Goal: Task Accomplishment & Management: Manage account settings

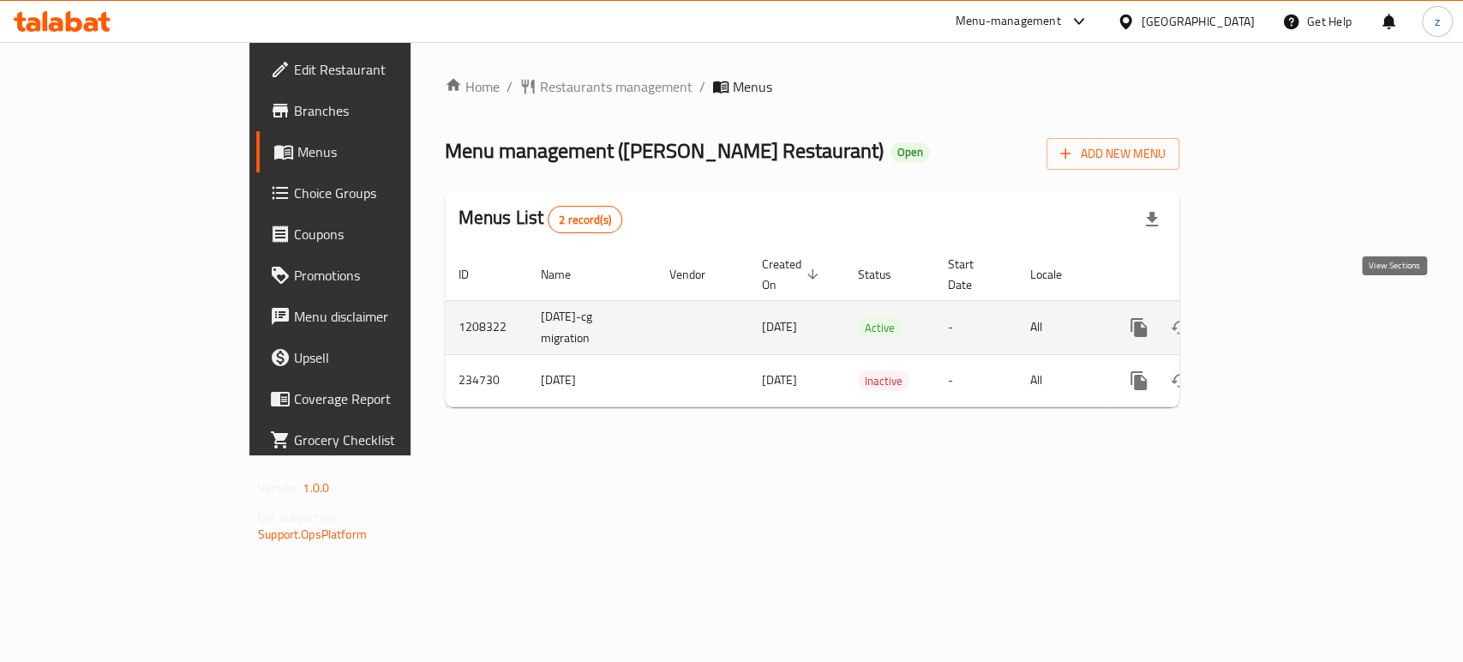
click at [1273, 317] on icon "enhanced table" at bounding box center [1262, 327] width 21 height 21
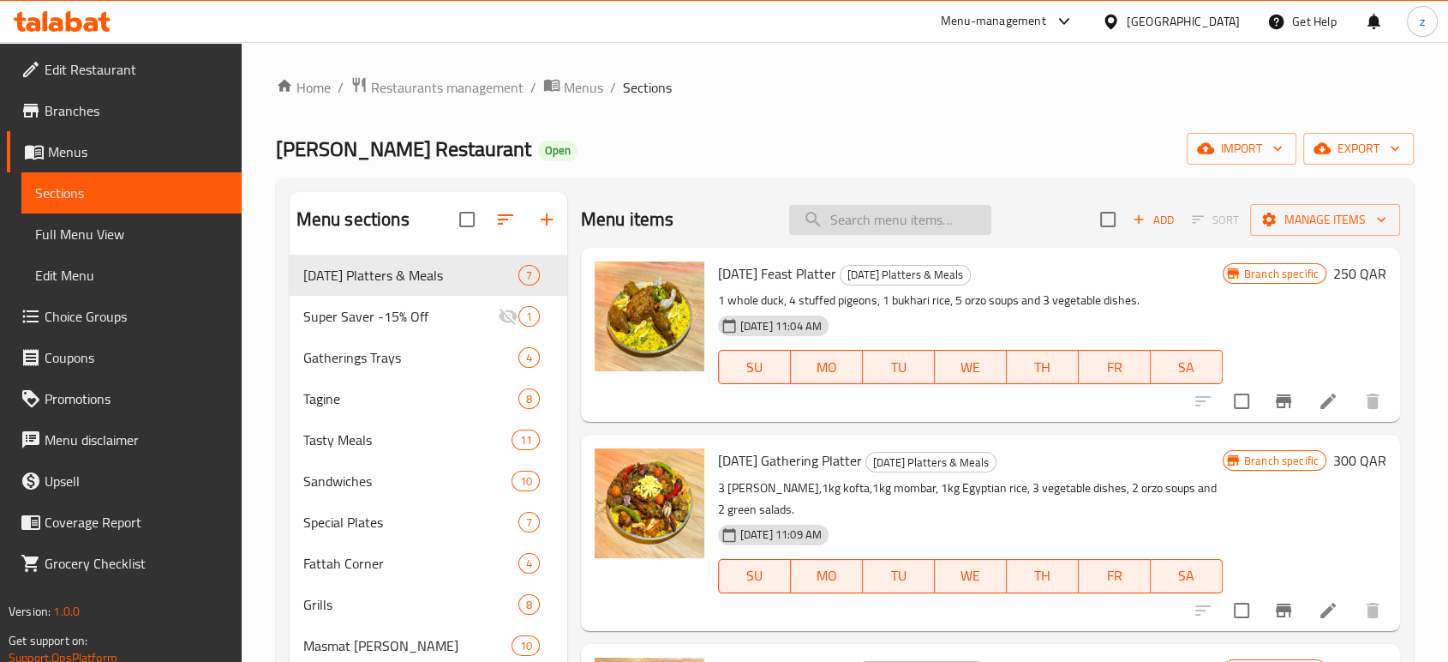
click at [869, 212] on input "search" at bounding box center [890, 220] width 202 height 30
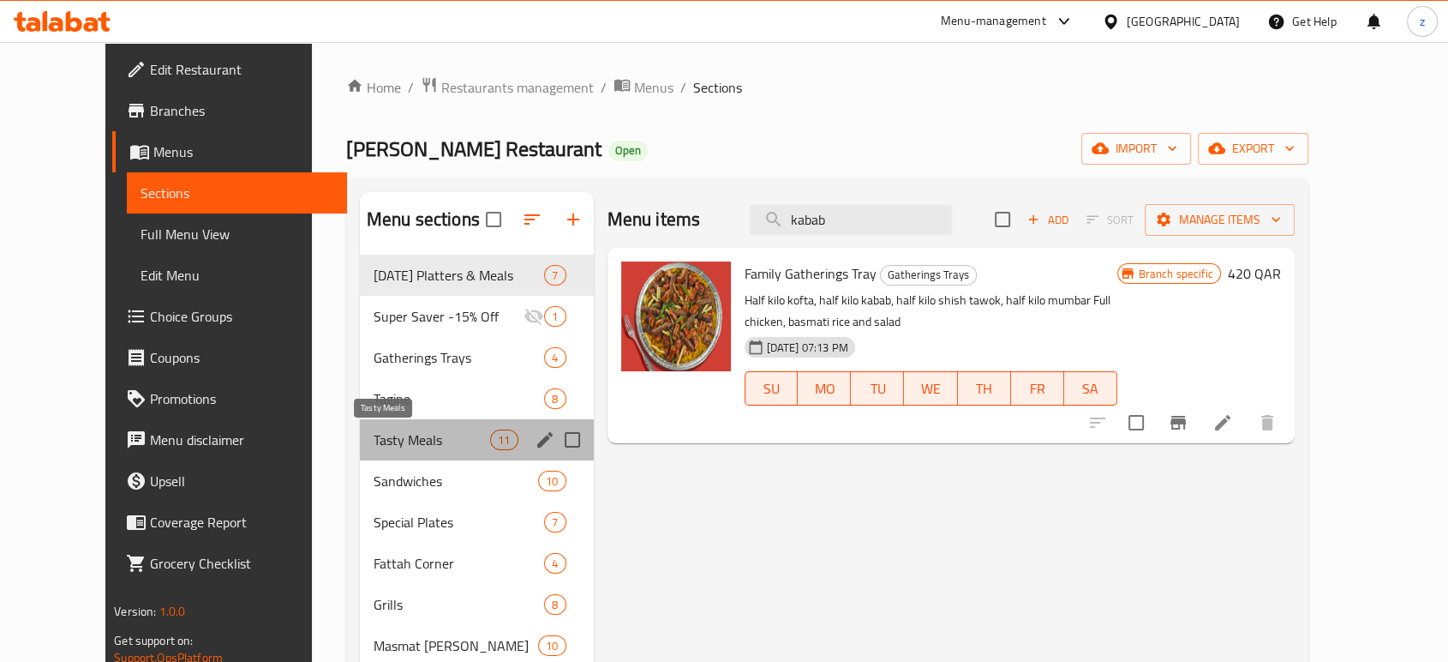
click at [410, 437] on span "Tasty Meals" at bounding box center [432, 439] width 117 height 21
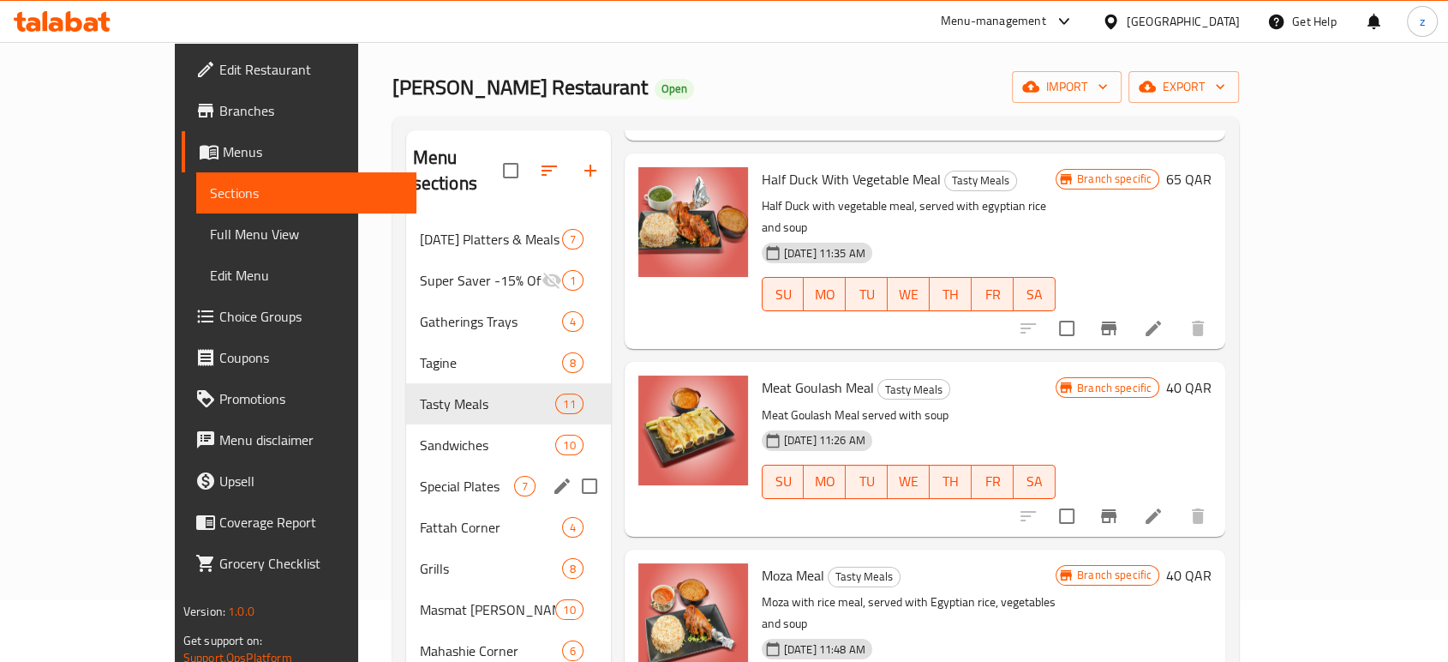
scroll to position [95, 0]
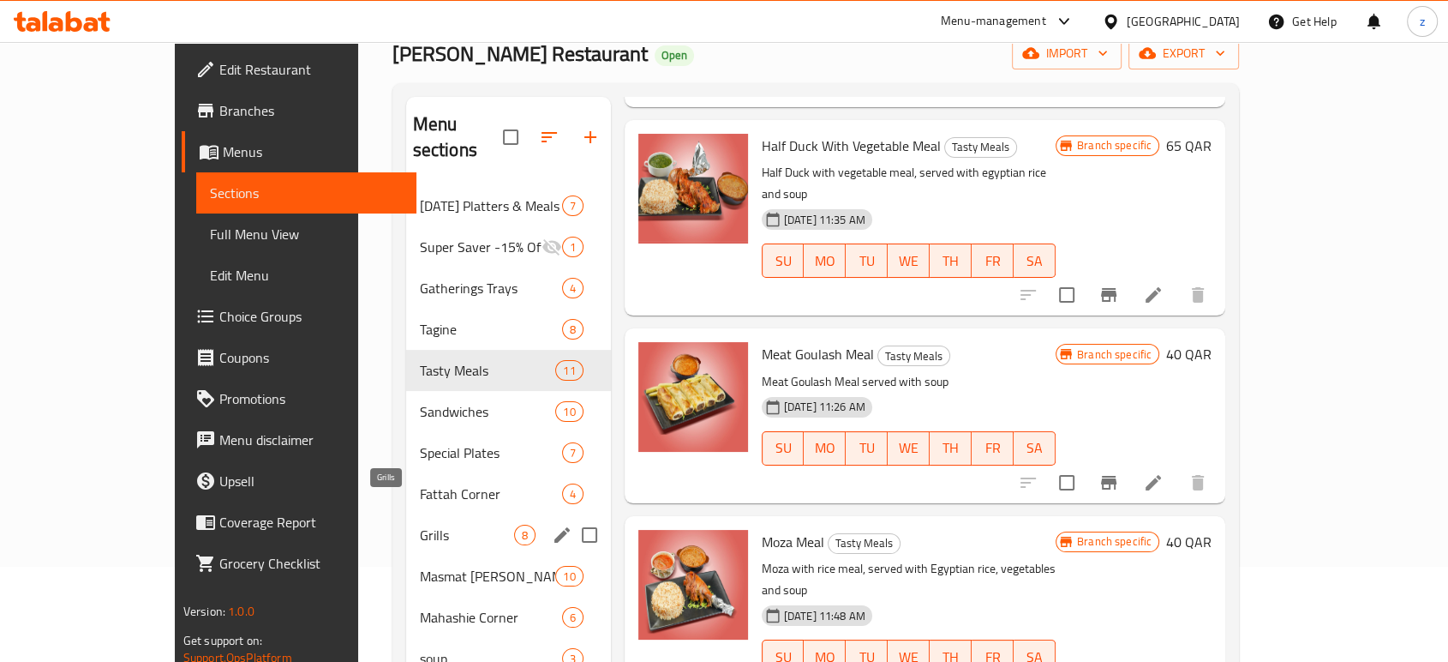
click at [420, 525] on span "Grills" at bounding box center [467, 535] width 94 height 21
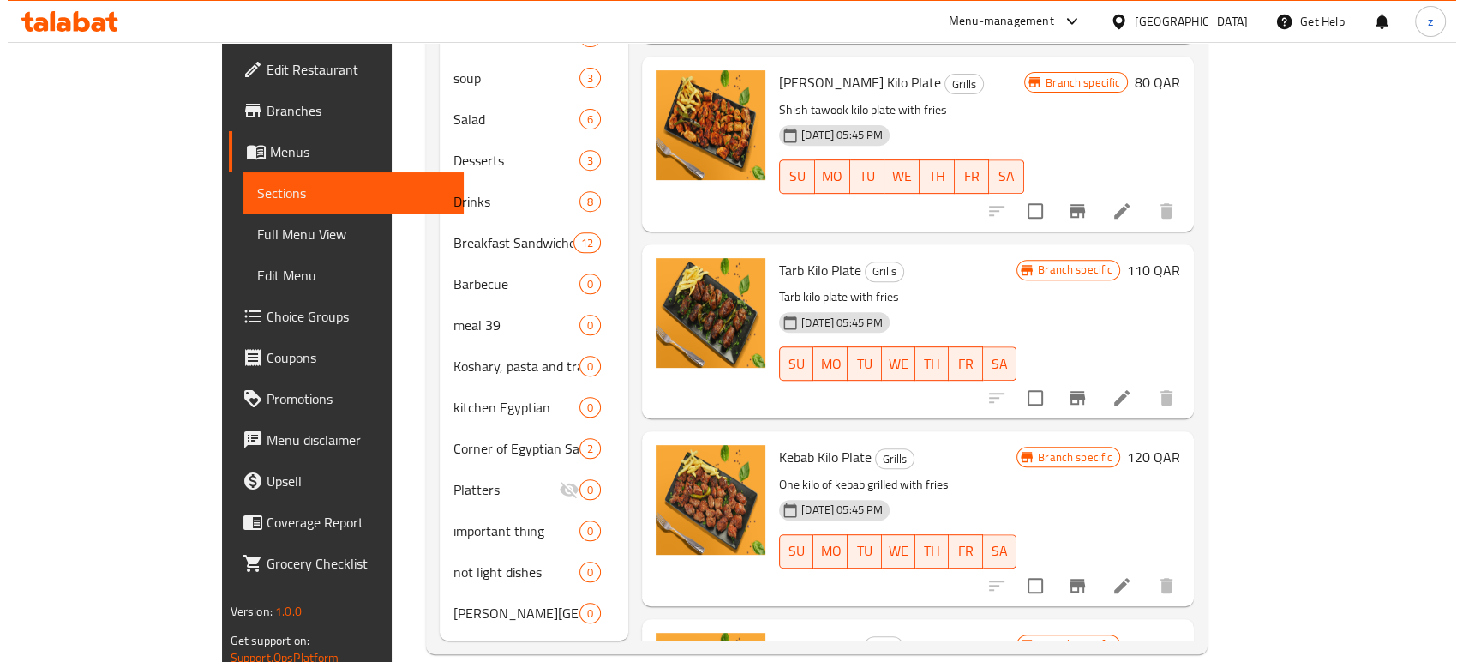
scroll to position [62, 0]
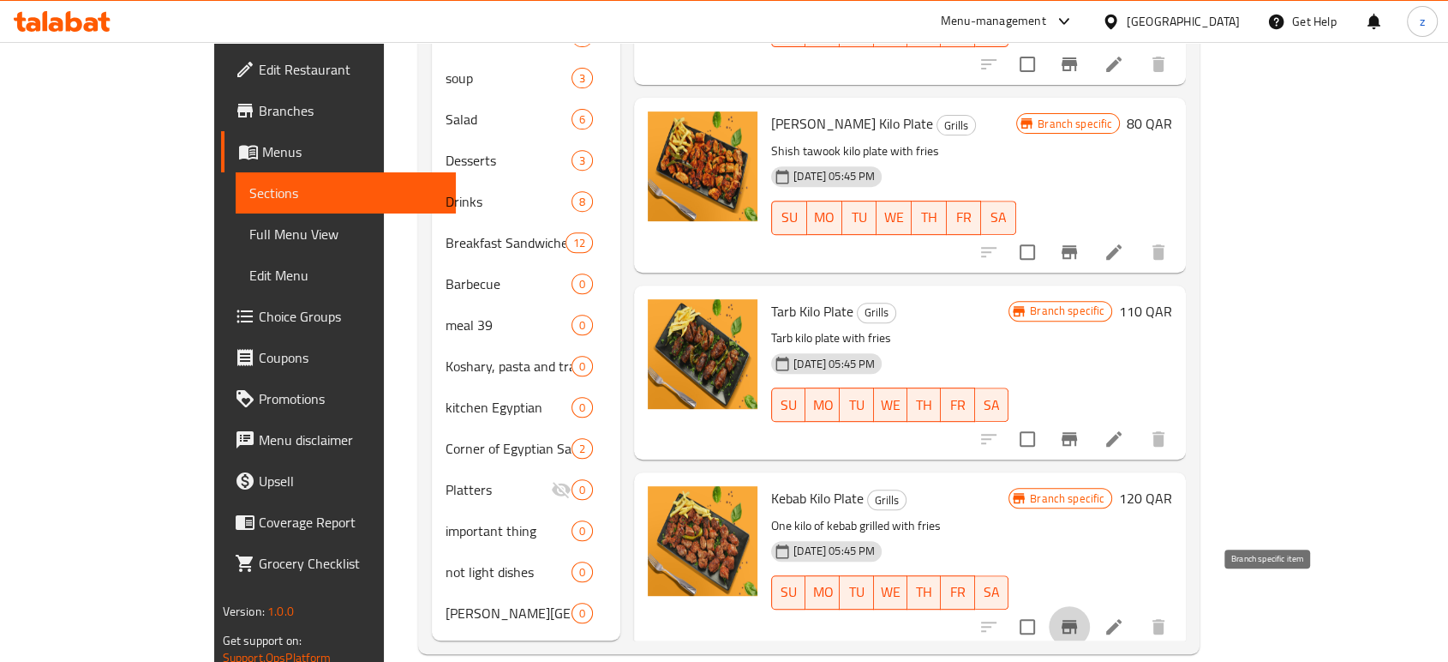
click at [1077, 620] on icon "Branch-specific-item" at bounding box center [1069, 627] width 15 height 14
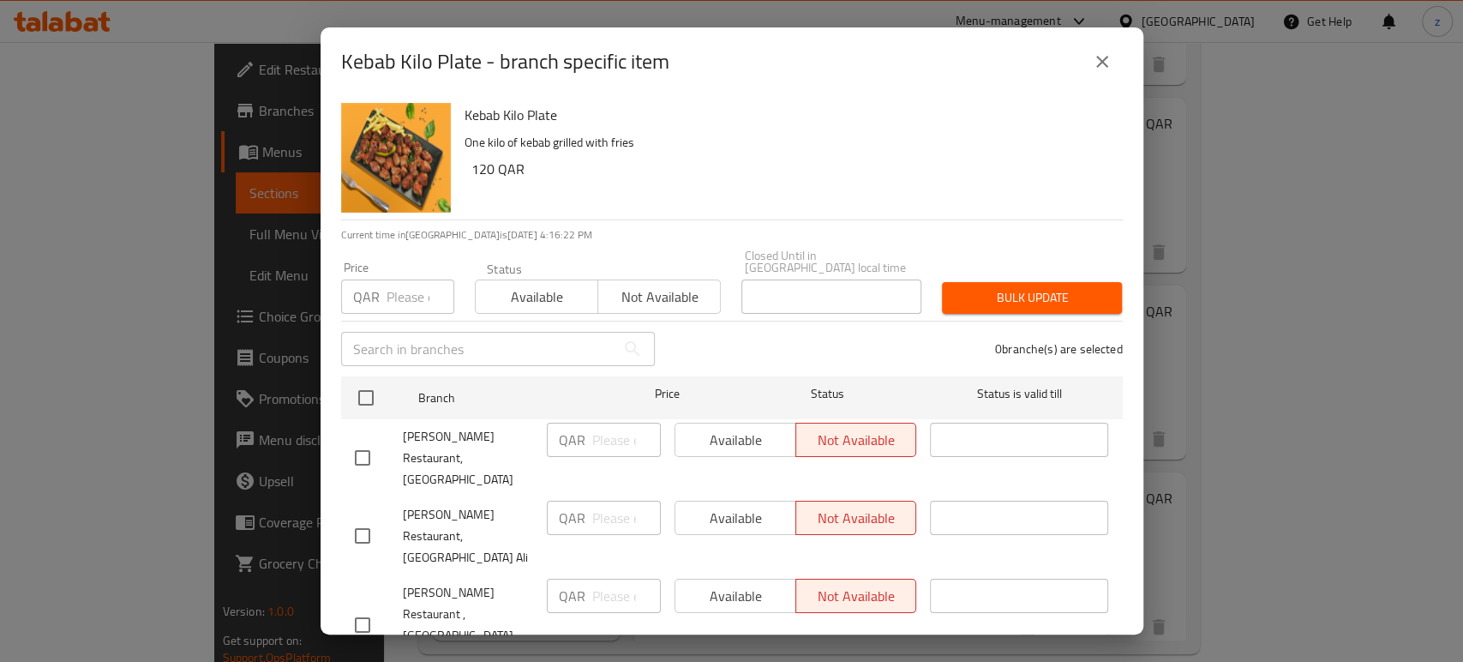
click at [1093, 68] on icon "close" at bounding box center [1102, 61] width 21 height 21
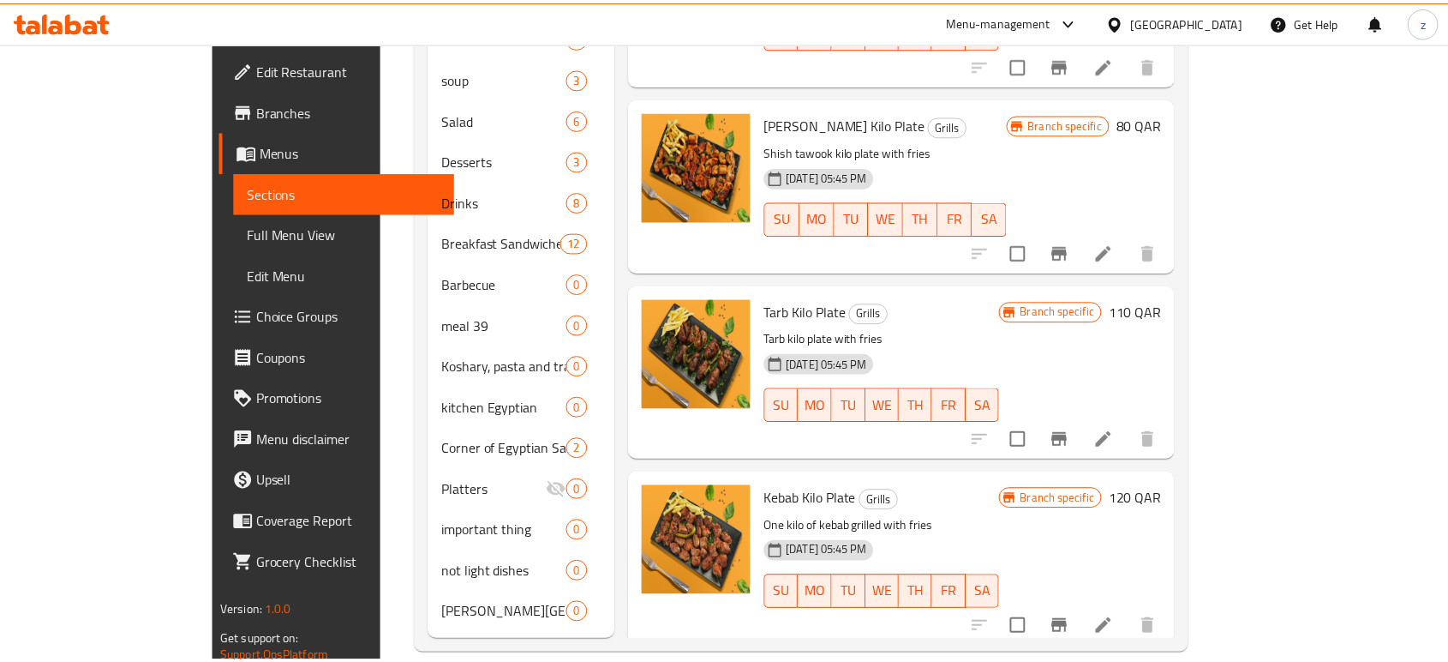
scroll to position [69, 0]
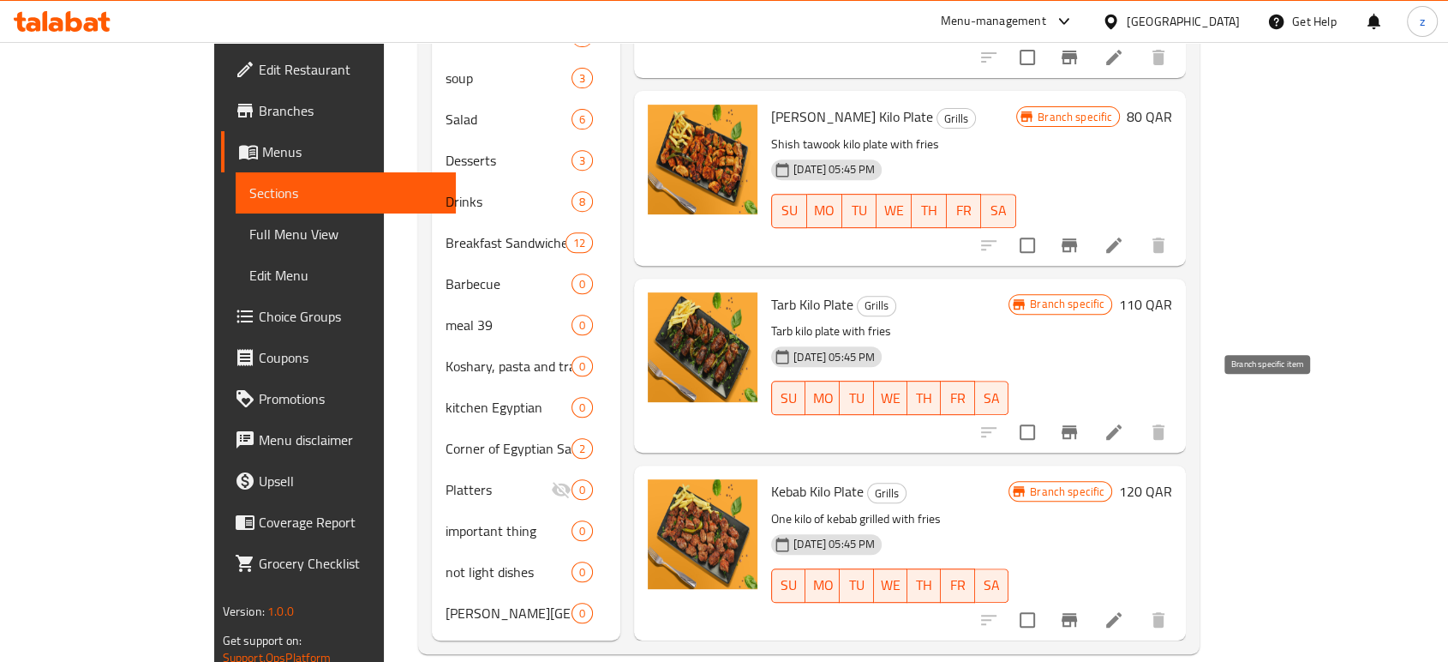
click at [1077, 425] on icon "Branch-specific-item" at bounding box center [1069, 432] width 15 height 14
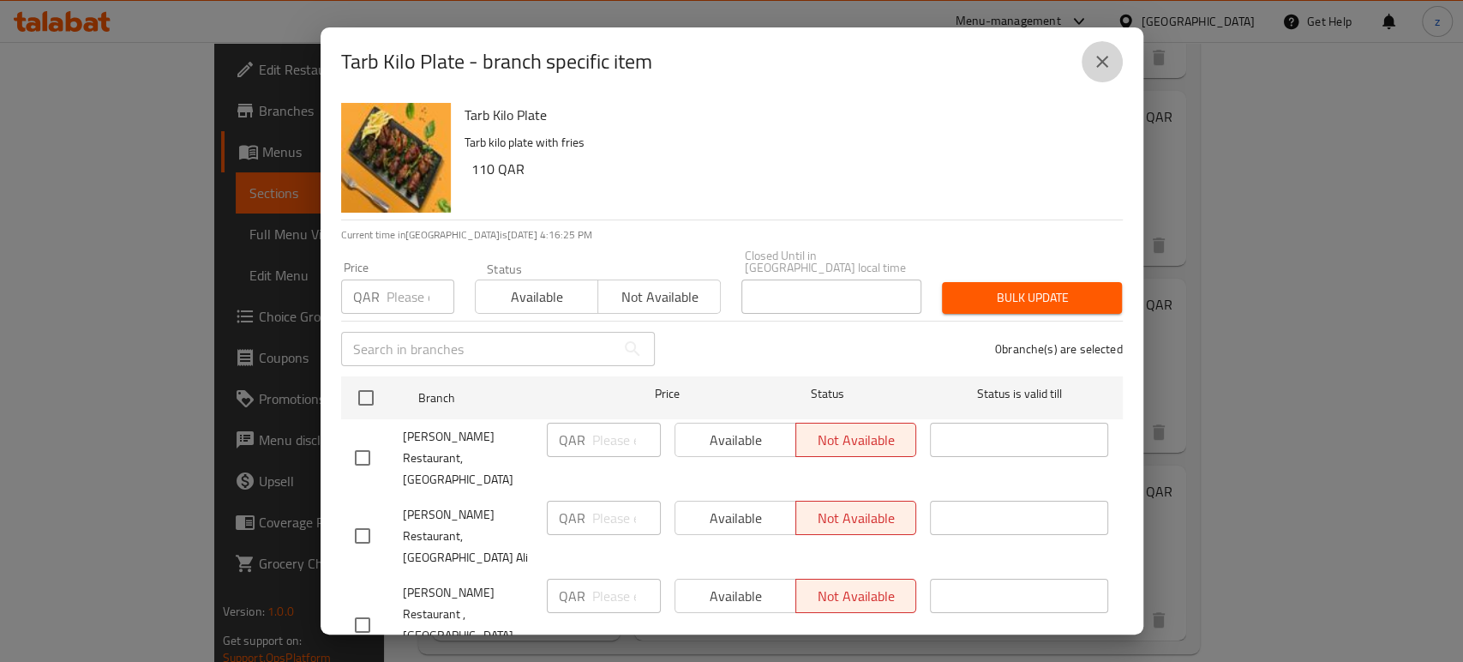
click at [1106, 59] on icon "close" at bounding box center [1102, 61] width 21 height 21
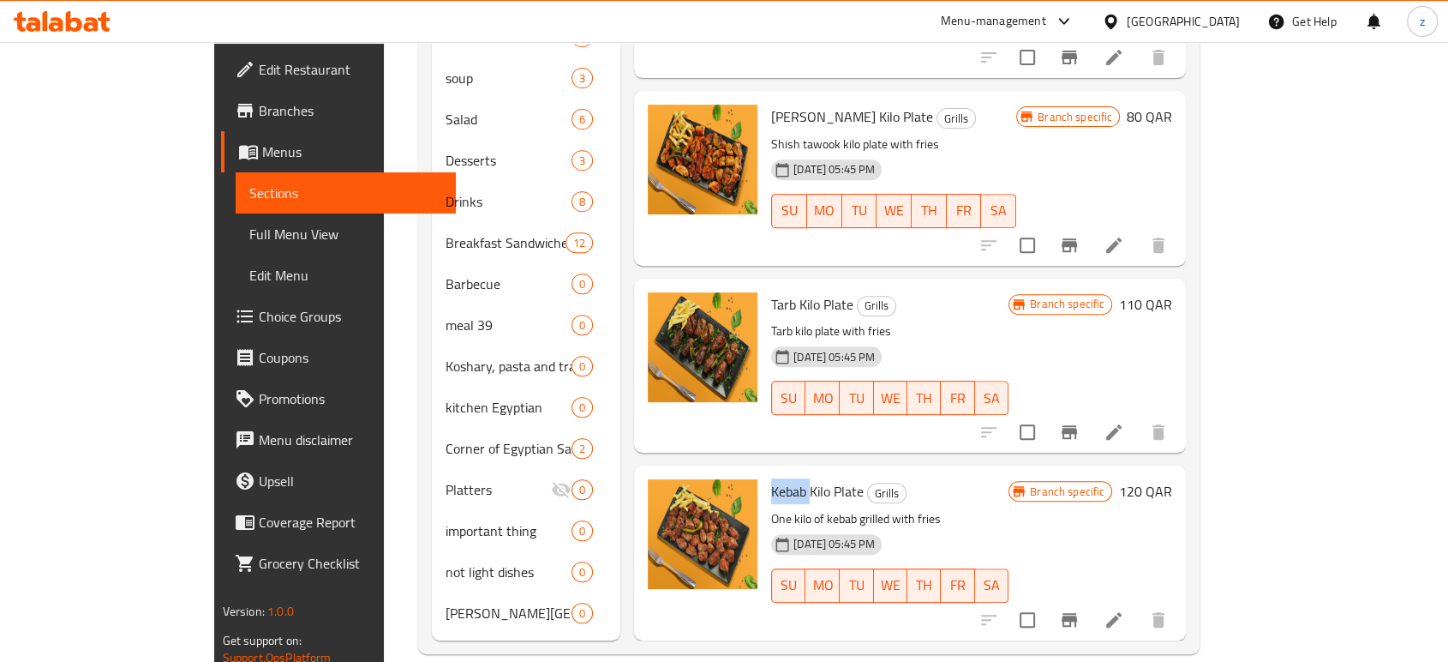
drag, startPoint x: 756, startPoint y: 464, endPoint x: 718, endPoint y: 462, distance: 37.7
click at [771, 478] on span "Kebab Kilo Plate" at bounding box center [817, 491] width 93 height 26
copy span "Kebab"
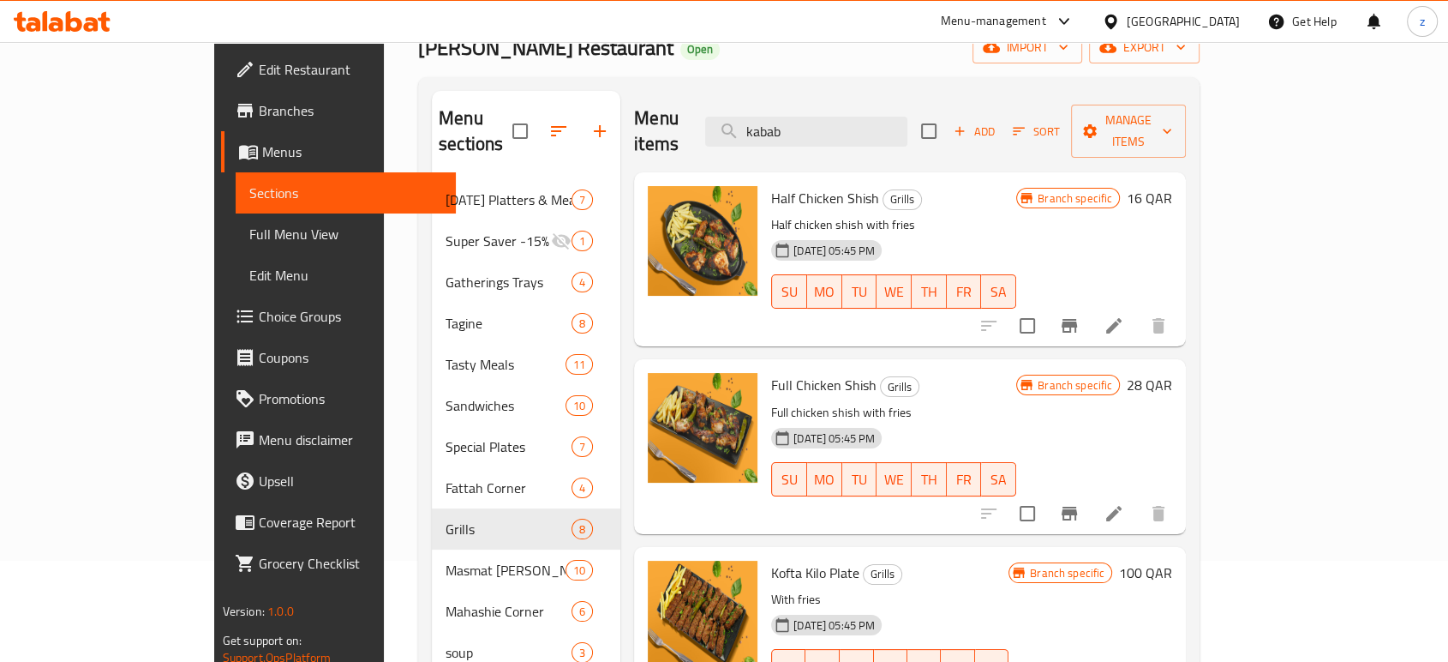
scroll to position [0, 0]
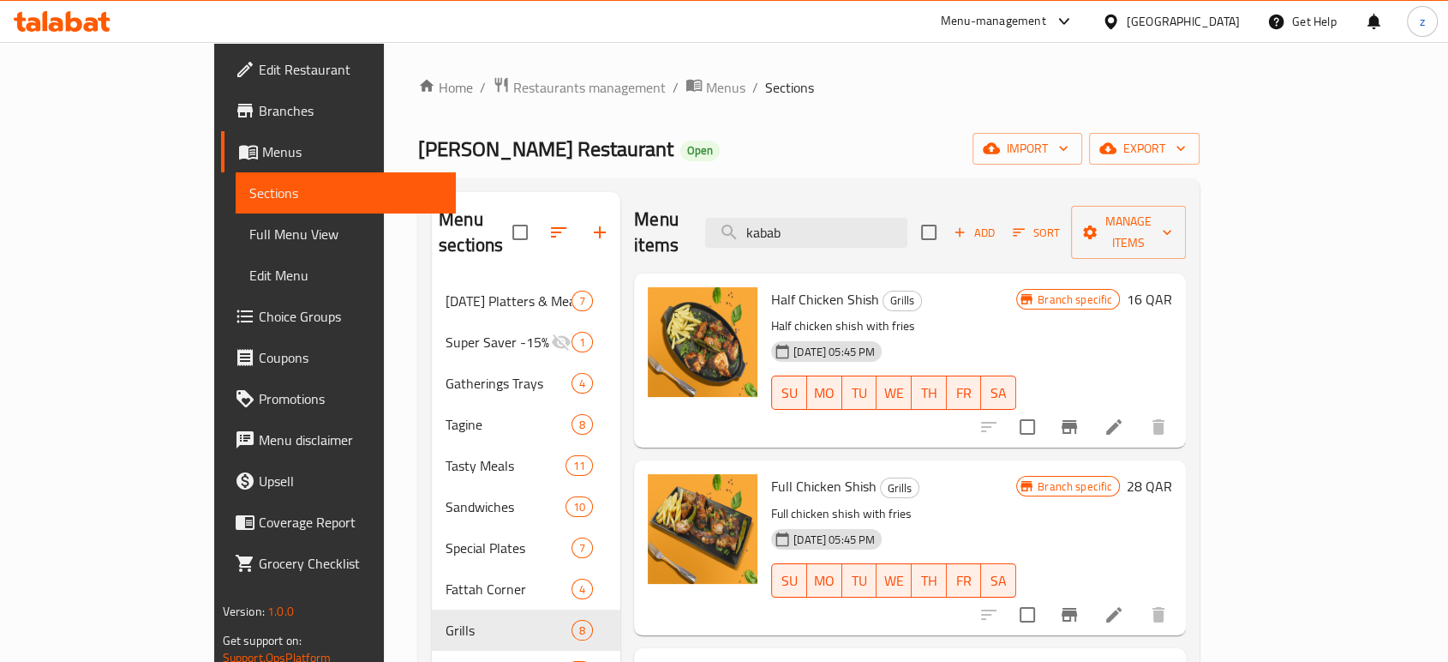
drag, startPoint x: 874, startPoint y: 220, endPoint x: 745, endPoint y: 224, distance: 129.5
click at [745, 224] on div "Menu items kabab Add Sort Manage items" at bounding box center [910, 232] width 552 height 81
paste input "Kebab"
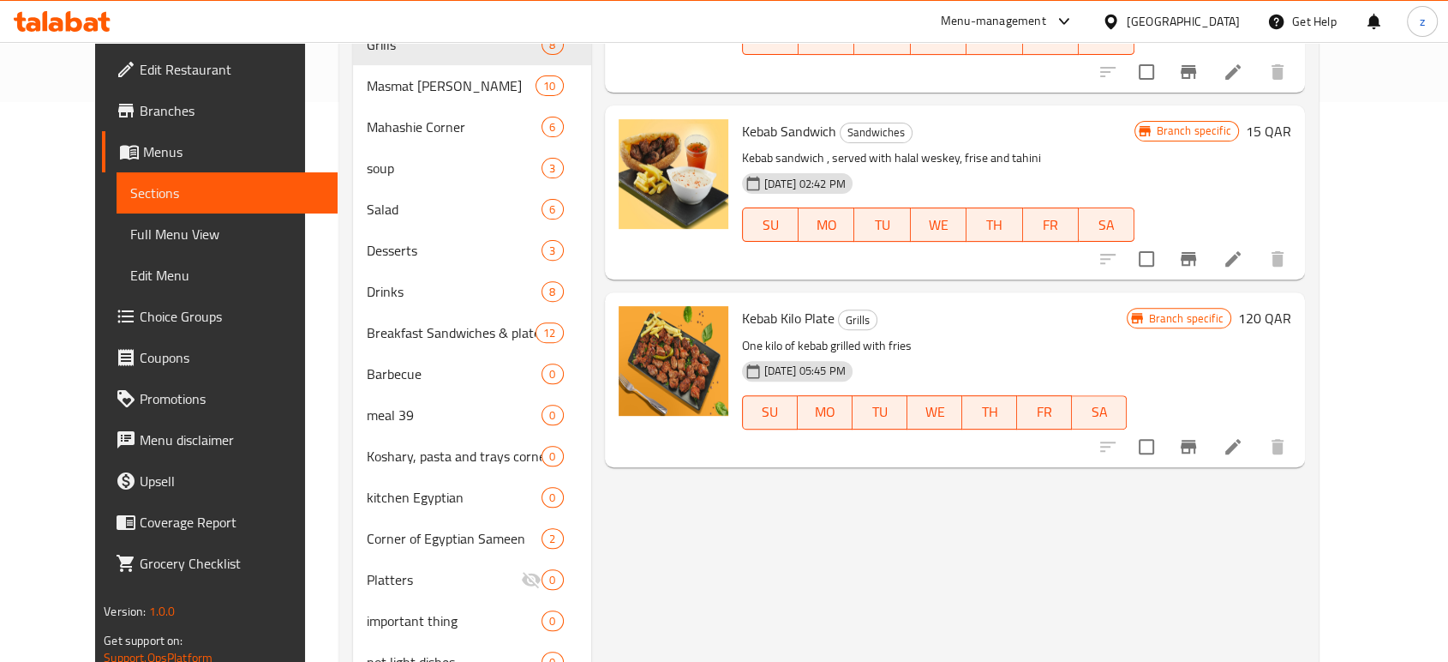
scroll to position [571, 0]
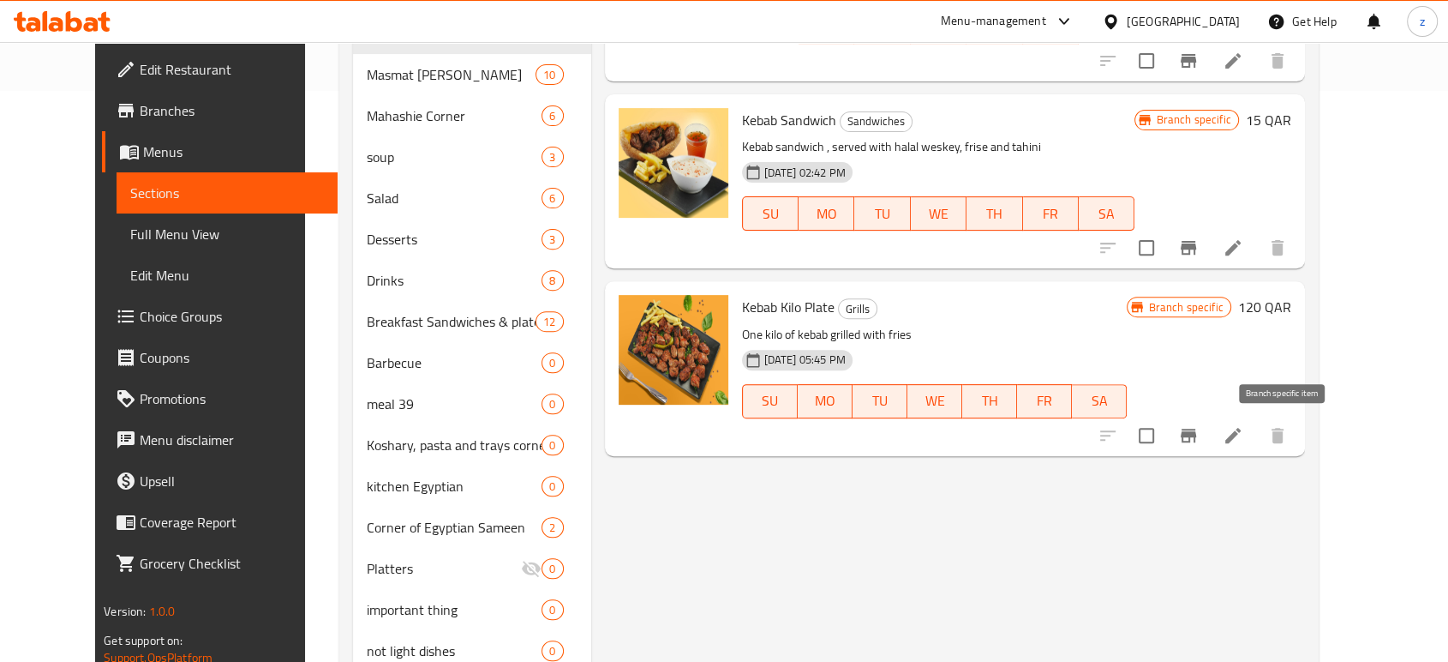
click at [1209, 439] on button "Branch-specific-item" at bounding box center [1188, 435] width 41 height 41
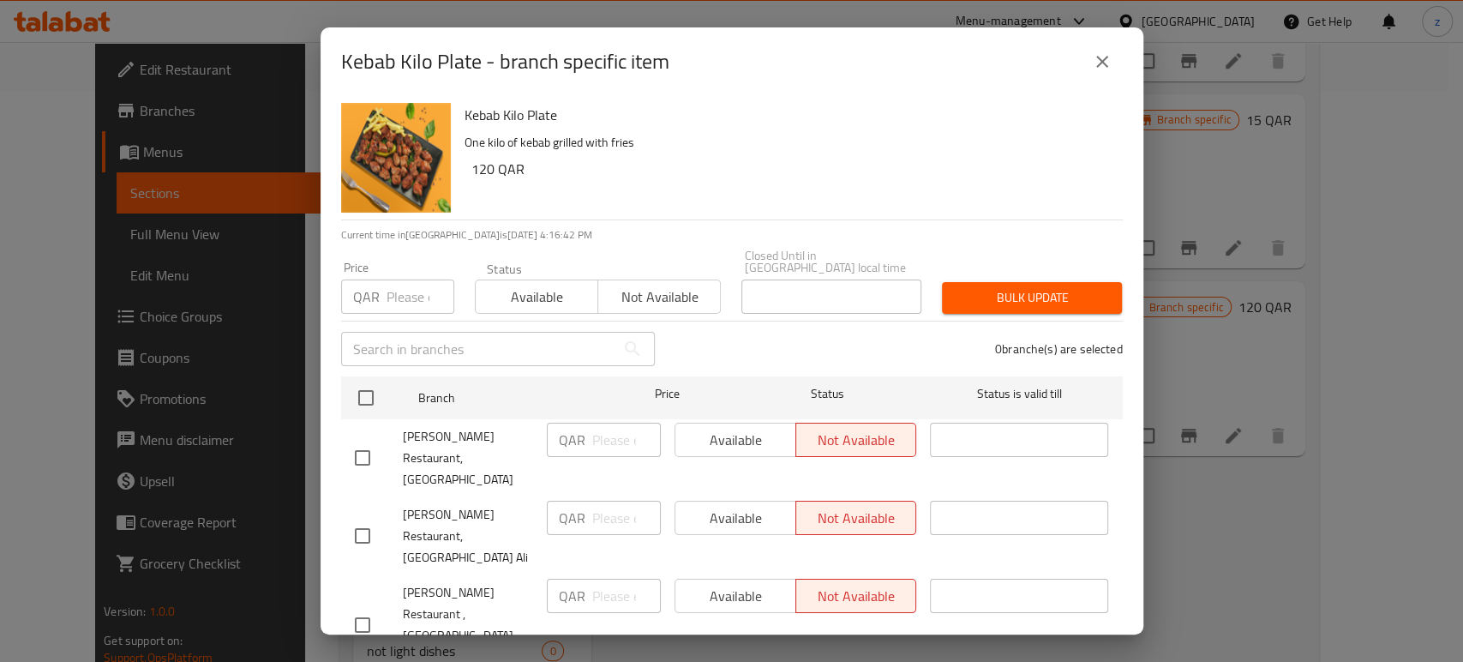
click at [1095, 62] on icon "close" at bounding box center [1102, 61] width 21 height 21
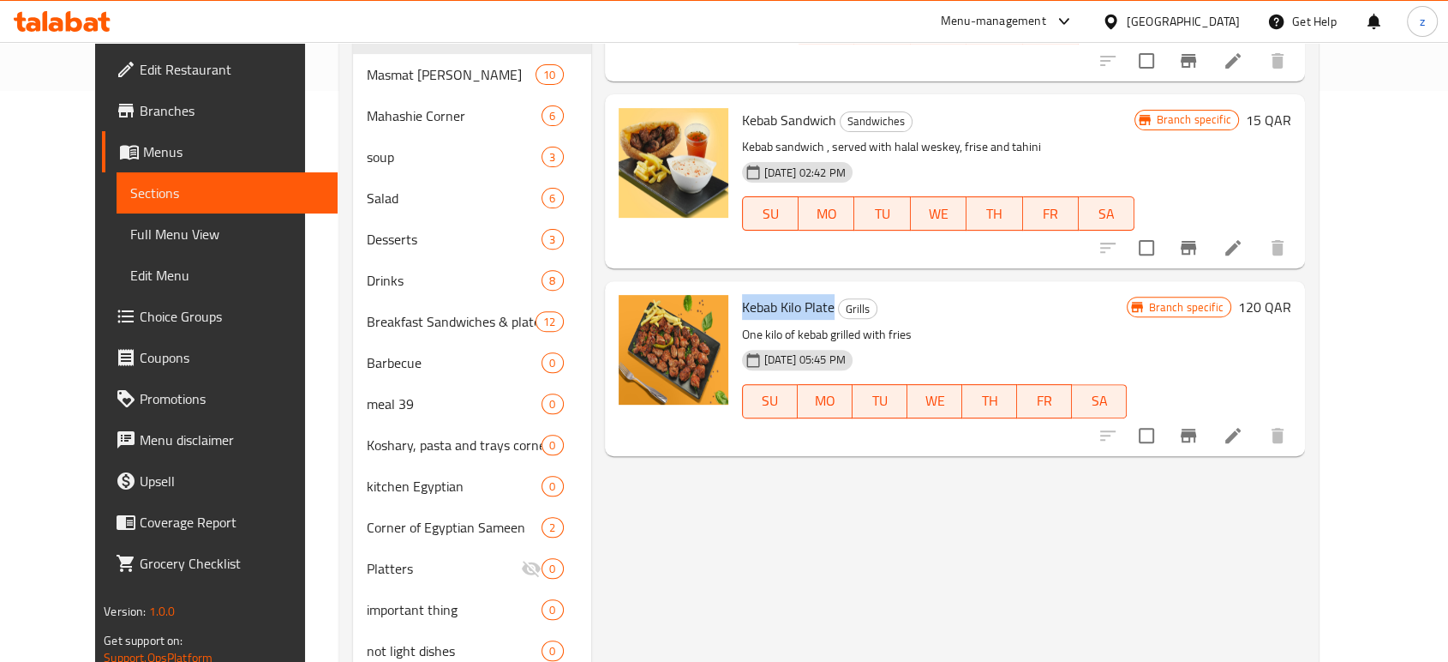
drag, startPoint x: 716, startPoint y: 303, endPoint x: 818, endPoint y: 294, distance: 102.4
click at [812, 299] on div "Kebab Kilo Plate Grills One kilo of kebab grilled with fries [DATE] 05:45 PM SU…" at bounding box center [934, 368] width 399 height 160
copy span "Kebab Kilo Plate"
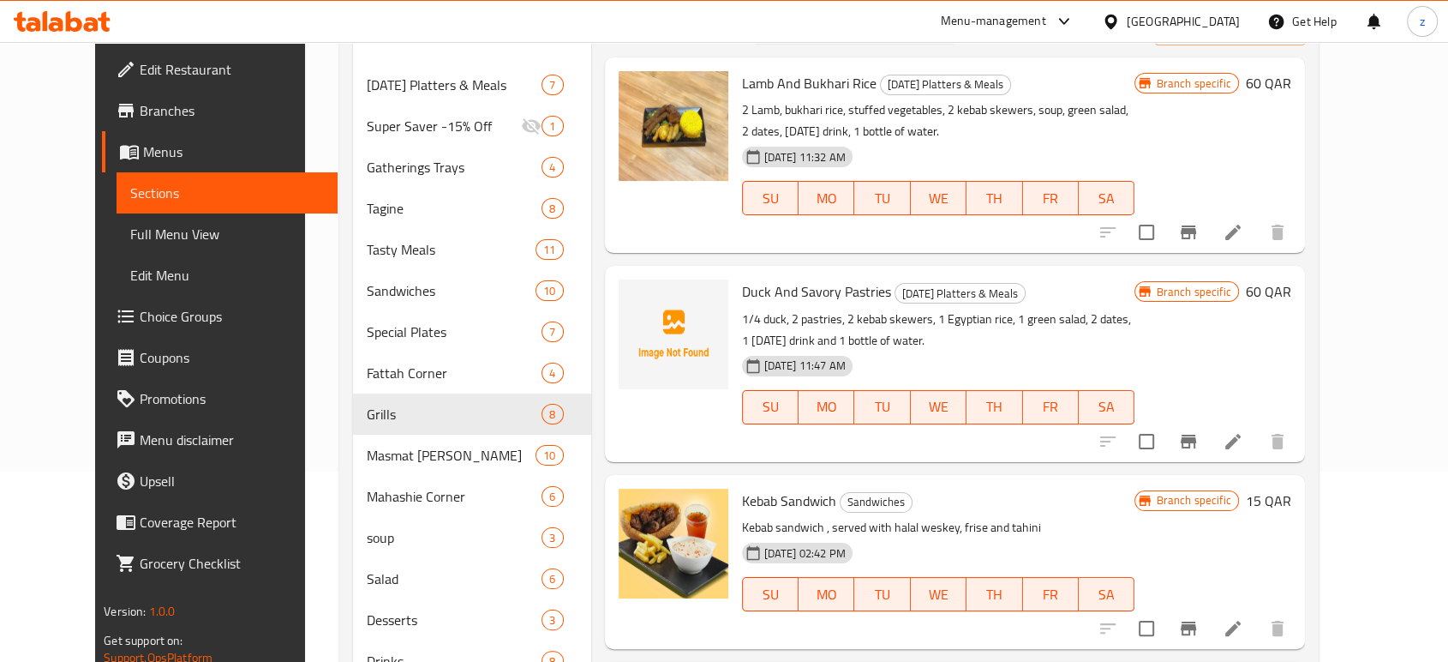
scroll to position [0, 0]
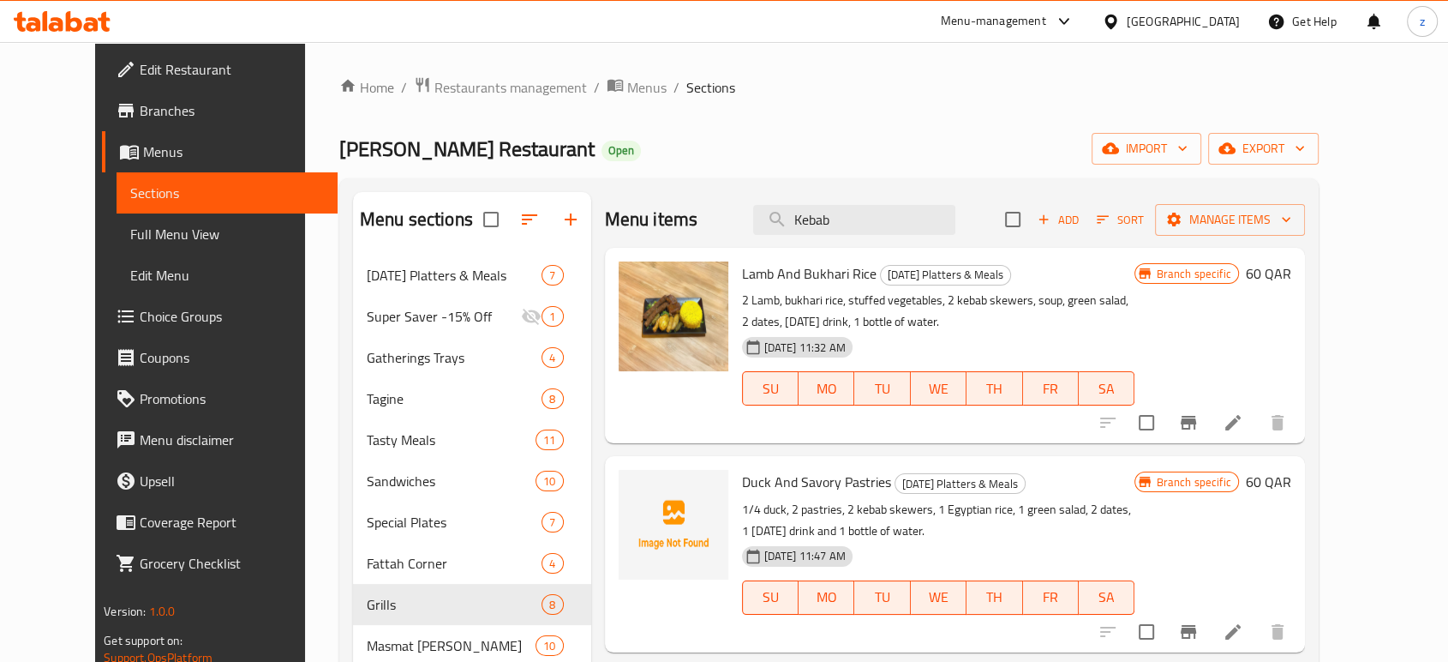
drag, startPoint x: 882, startPoint y: 218, endPoint x: 776, endPoint y: 218, distance: 105.4
click at [776, 218] on div "Menu items Kebab Add Sort Manage items" at bounding box center [955, 220] width 700 height 56
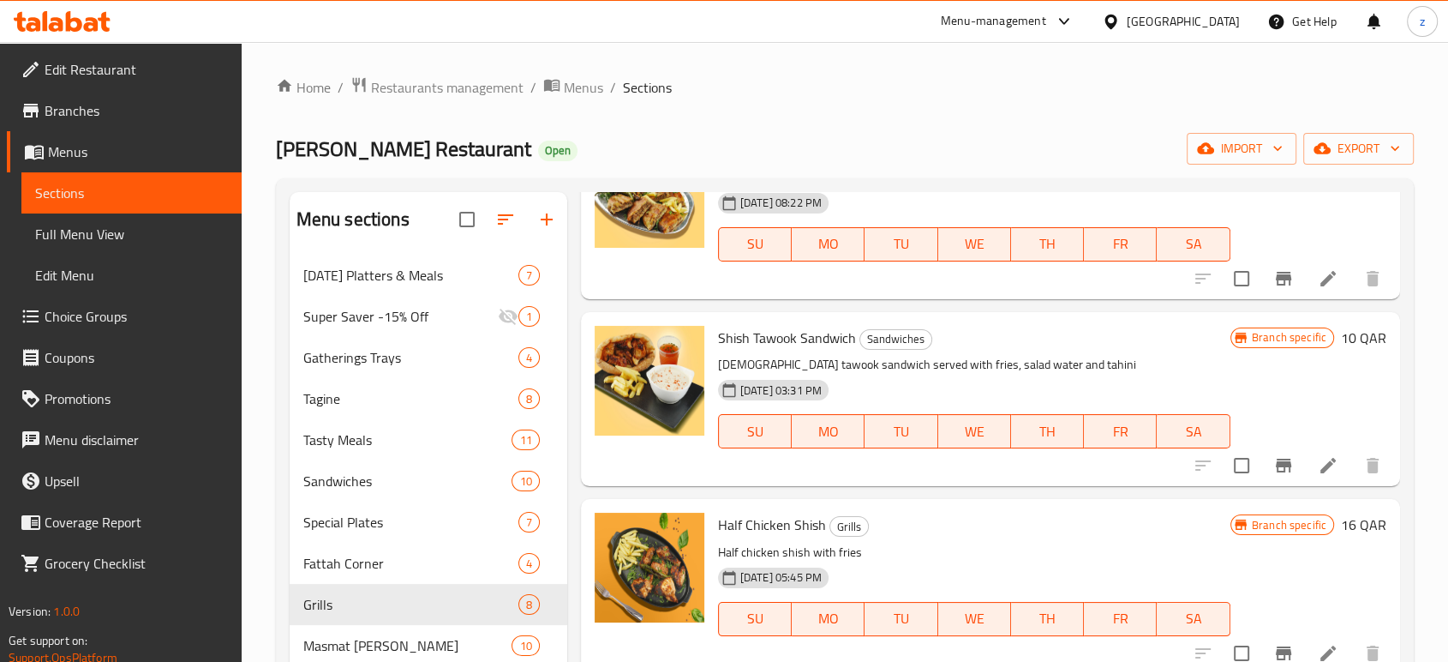
scroll to position [761, 0]
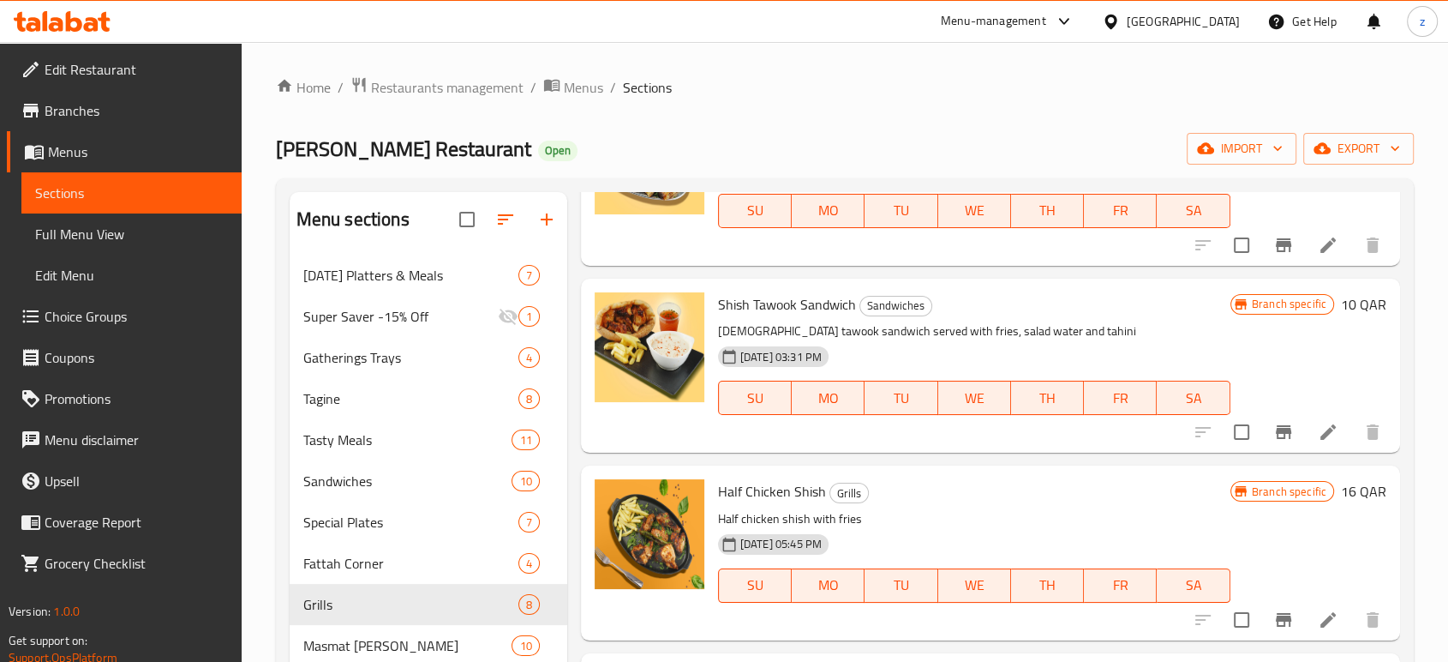
drag, startPoint x: 744, startPoint y: 298, endPoint x: 752, endPoint y: 304, distance: 10.5
click at [746, 298] on span "Shish Tawook Sandwich" at bounding box center [787, 304] width 138 height 26
drag, startPoint x: 798, startPoint y: 303, endPoint x: 714, endPoint y: 301, distance: 84.0
click at [714, 301] on div "Shish Tawook Sandwich Sandwiches Shish tawook sandwich served with fries, salad…" at bounding box center [974, 365] width 526 height 160
copy span "[PERSON_NAME]"
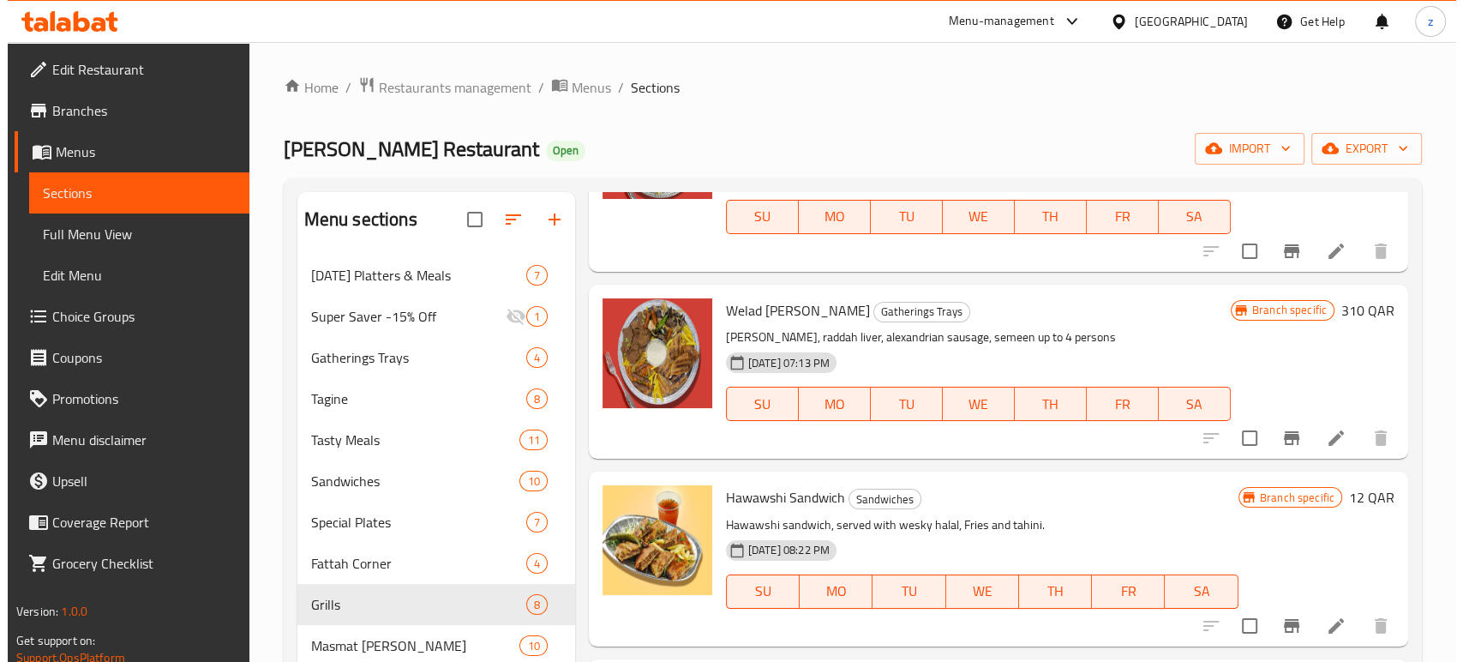
scroll to position [0, 0]
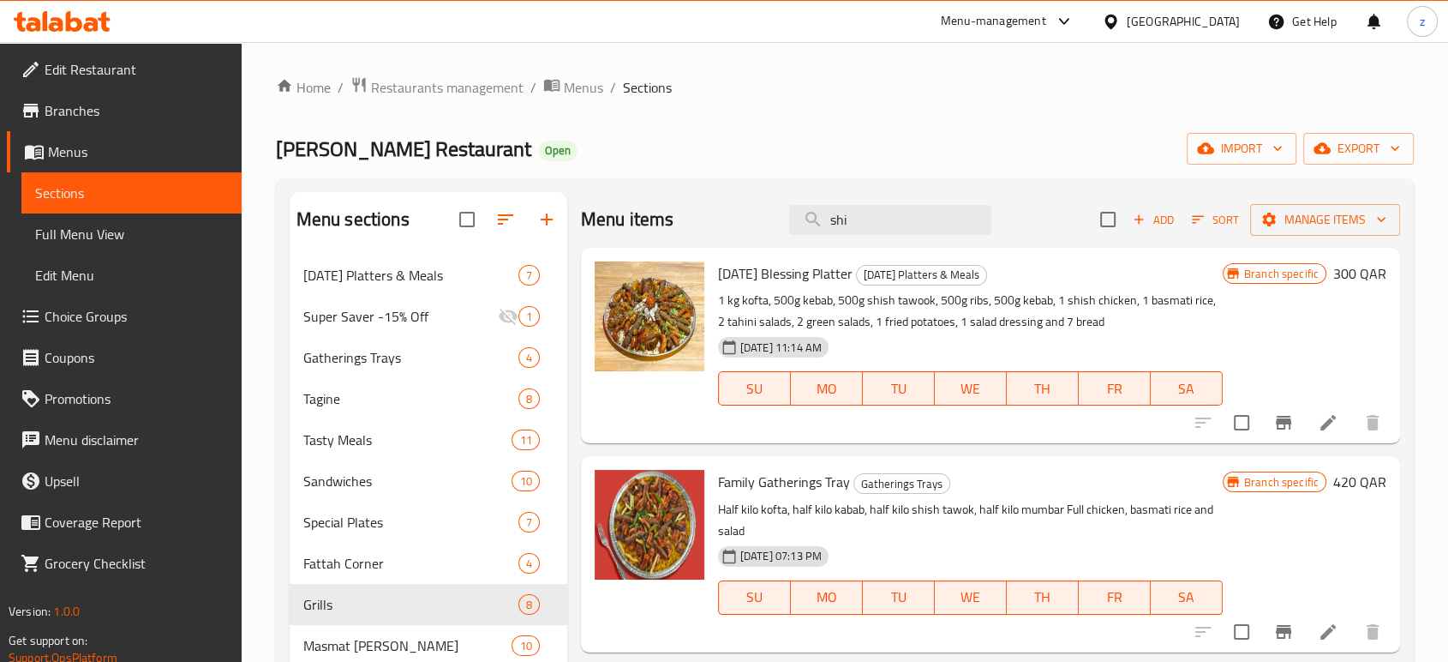
drag, startPoint x: 851, startPoint y: 218, endPoint x: 780, endPoint y: 225, distance: 71.5
click at [780, 225] on div "Menu items shi Add Sort Manage items" at bounding box center [990, 220] width 819 height 56
paste input "[PERSON_NAME]"
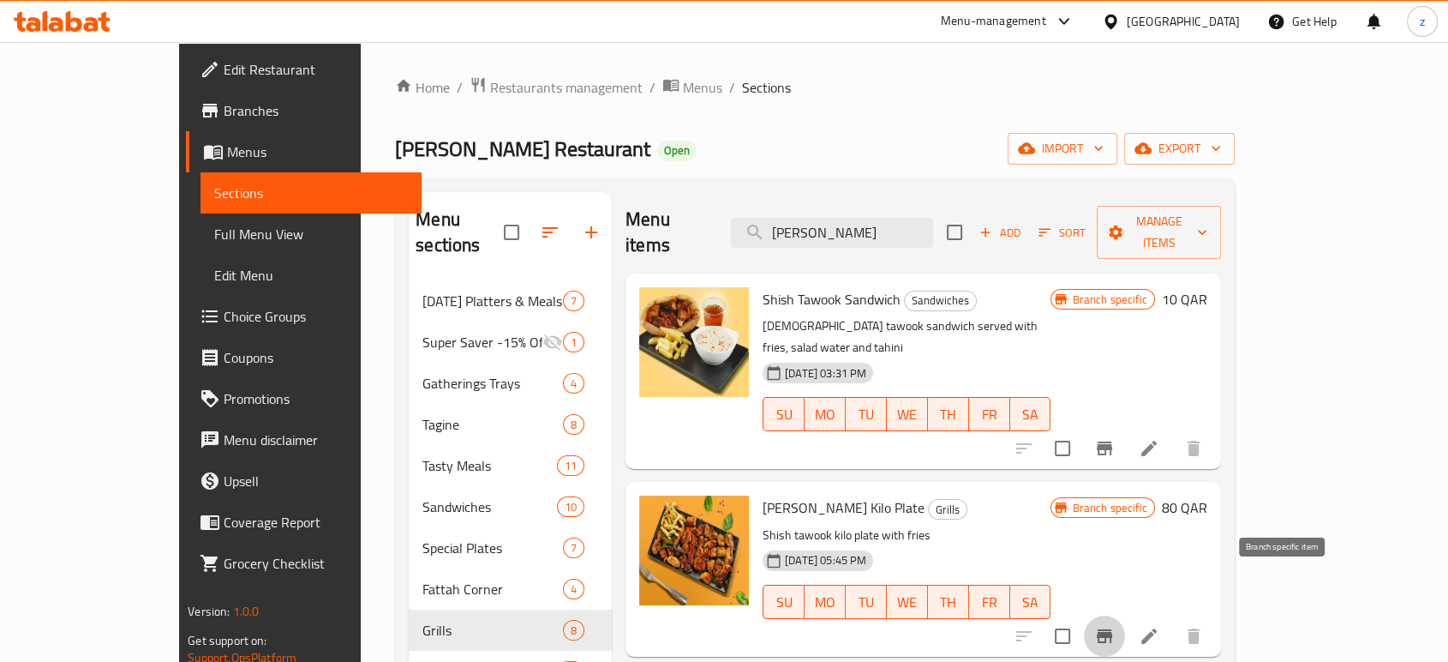
click at [1112, 629] on icon "Branch-specific-item" at bounding box center [1104, 636] width 15 height 14
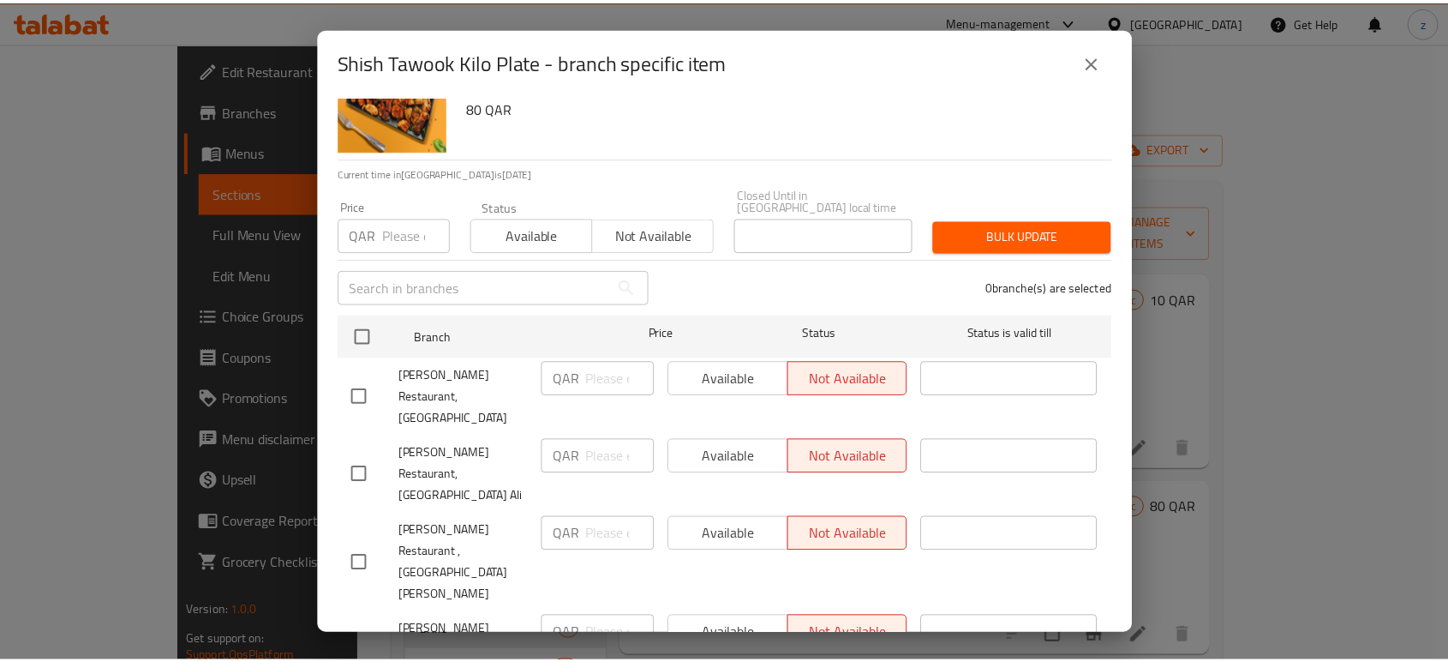
scroll to position [95, 0]
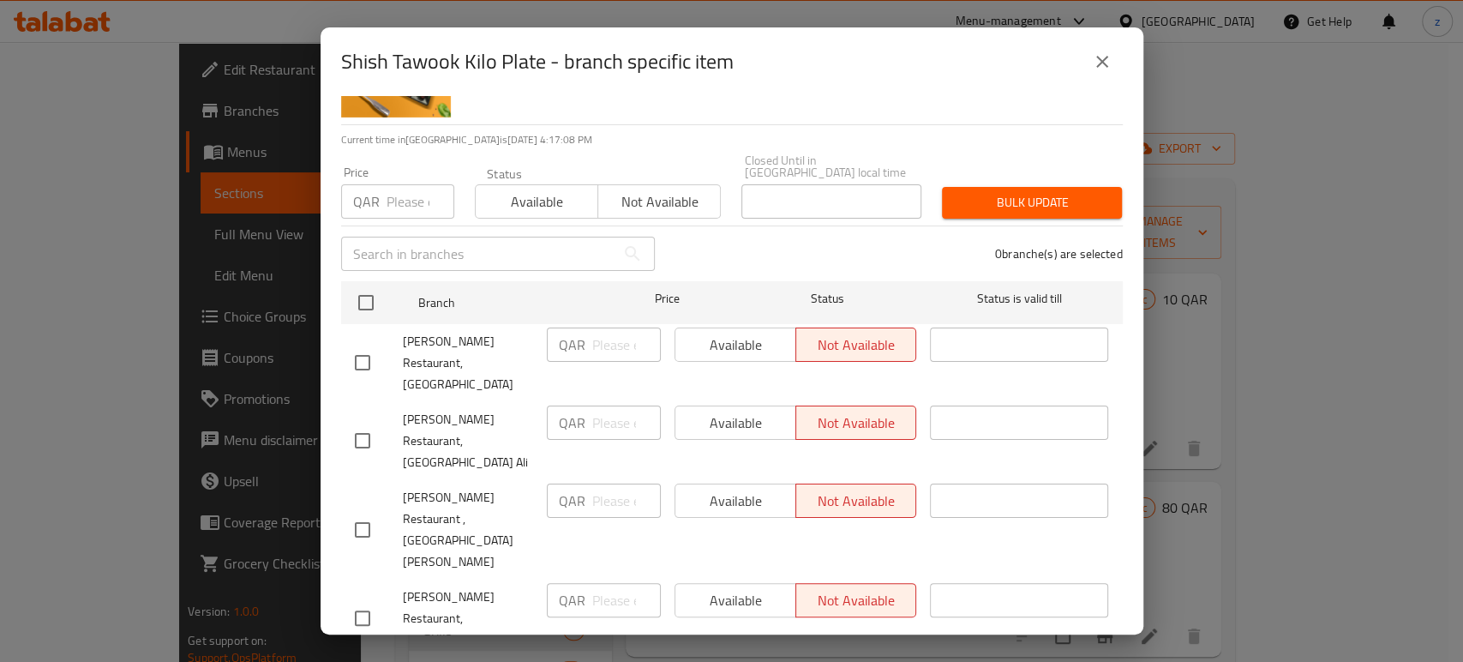
click at [1105, 54] on icon "close" at bounding box center [1102, 61] width 21 height 21
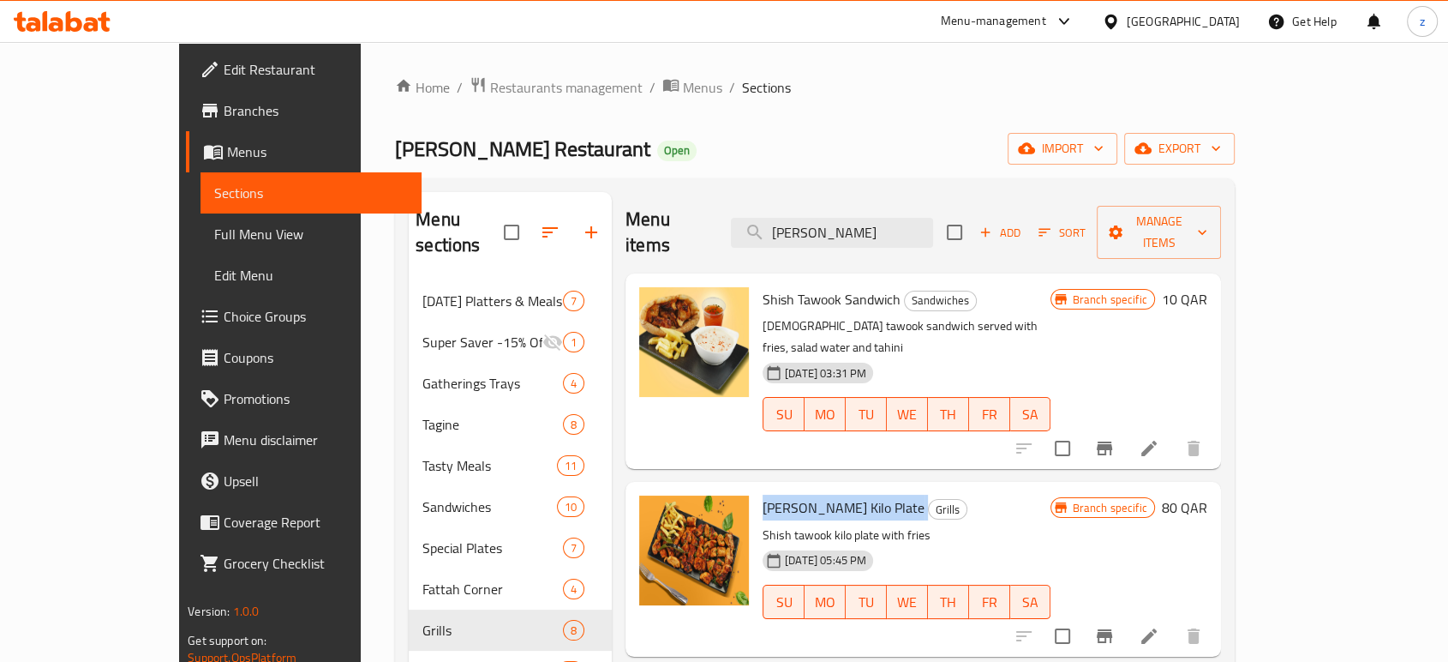
drag, startPoint x: 717, startPoint y: 452, endPoint x: 855, endPoint y: 458, distance: 138.1
click at [855, 495] on h6 "Shish Tawook Kilo Plate Grills" at bounding box center [907, 507] width 288 height 24
copy h6 "[PERSON_NAME] Kilo Plate"
drag, startPoint x: 930, startPoint y: 225, endPoint x: 762, endPoint y: 217, distance: 168.2
click at [762, 217] on div "Menu items Shish Tawook Add Sort Manage items" at bounding box center [924, 232] width 596 height 81
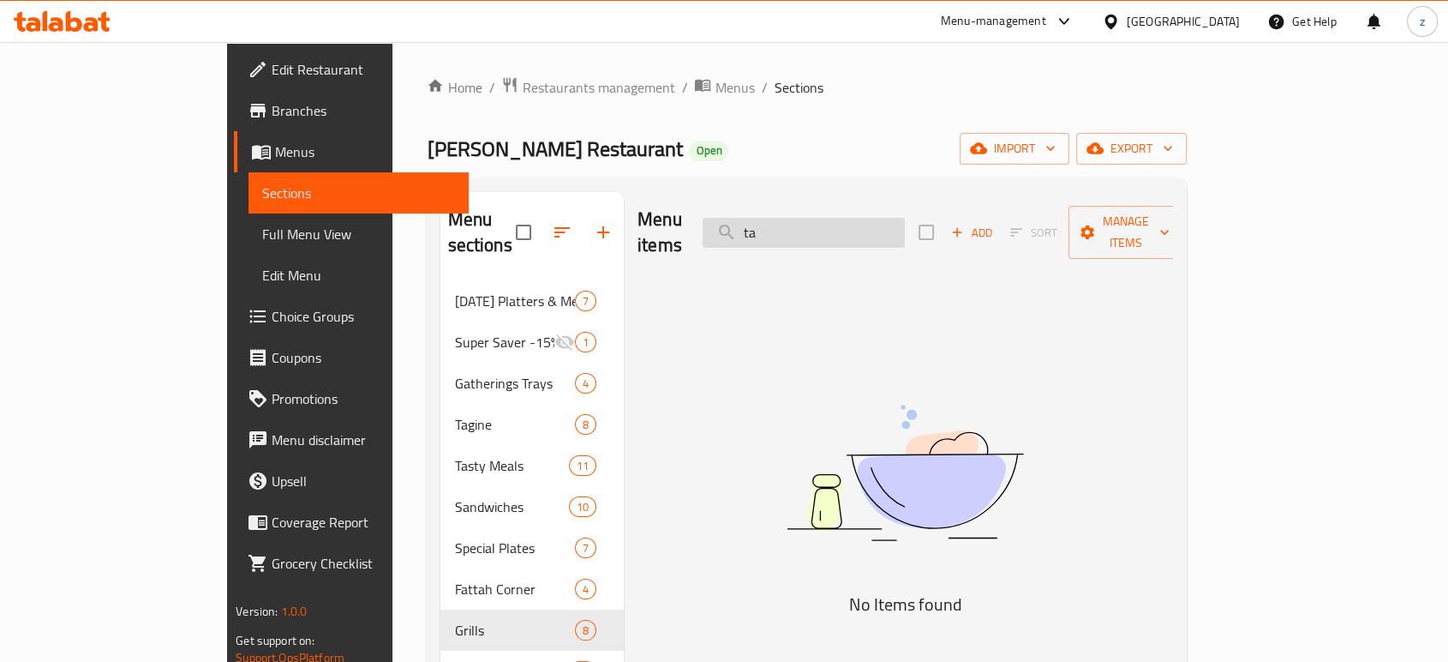
type input "t"
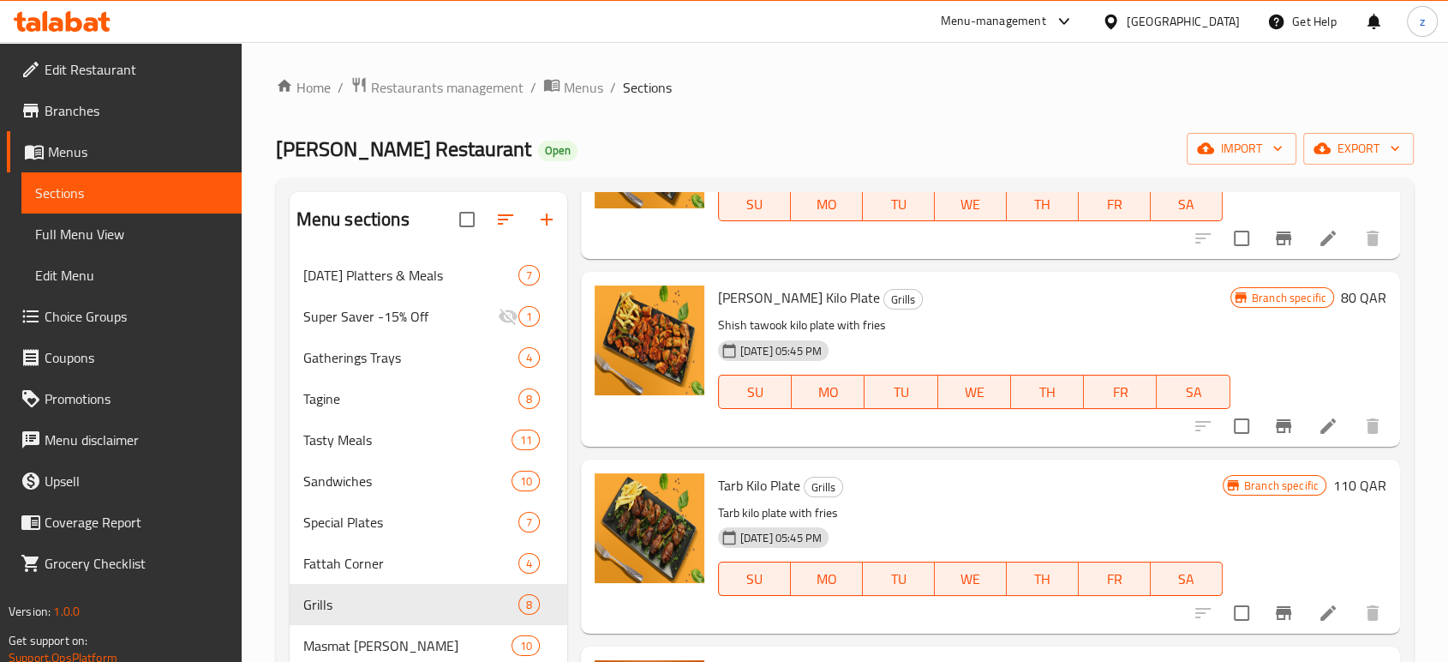
scroll to position [8856, 0]
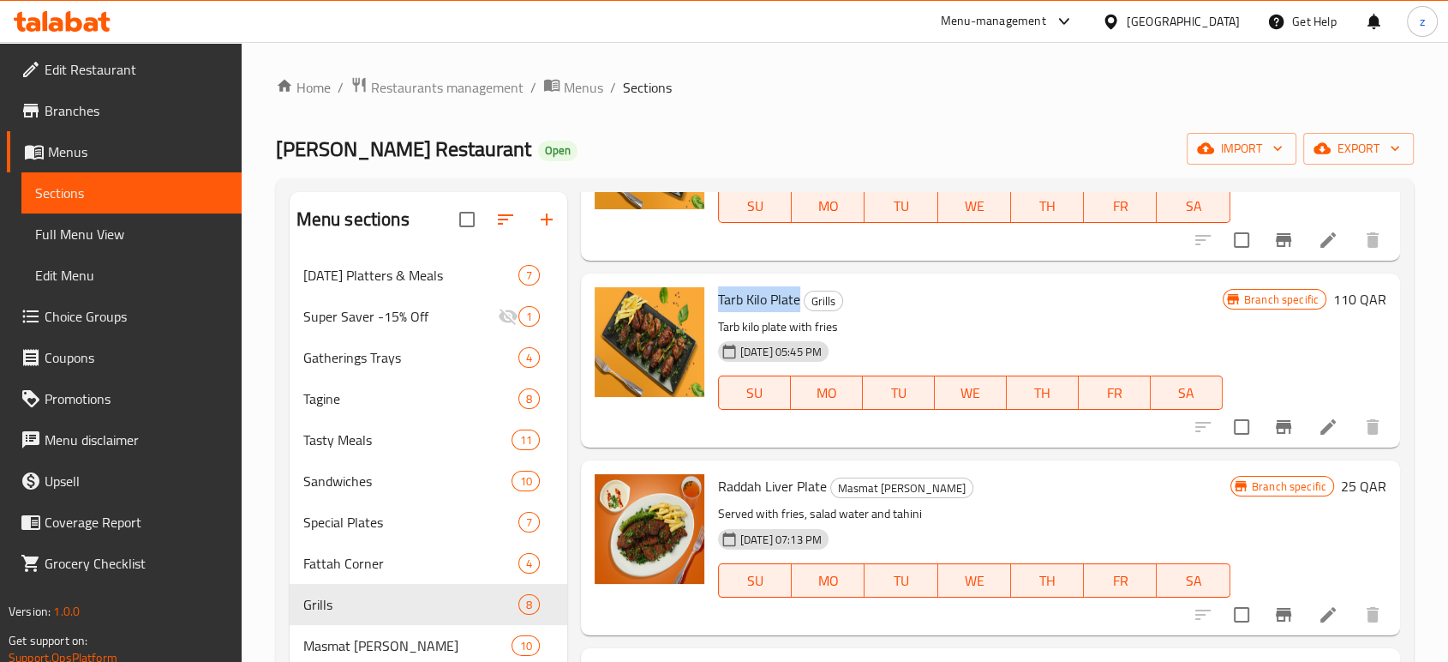
copy span "Tarb Kilo Plate"
drag, startPoint x: 716, startPoint y: 321, endPoint x: 797, endPoint y: 327, distance: 80.9
click at [797, 327] on div "Tarb Kilo Plate Grills Tarb kilo plate with fries [DATE] 05:45 PM SU MO TU WE T…" at bounding box center [970, 360] width 519 height 160
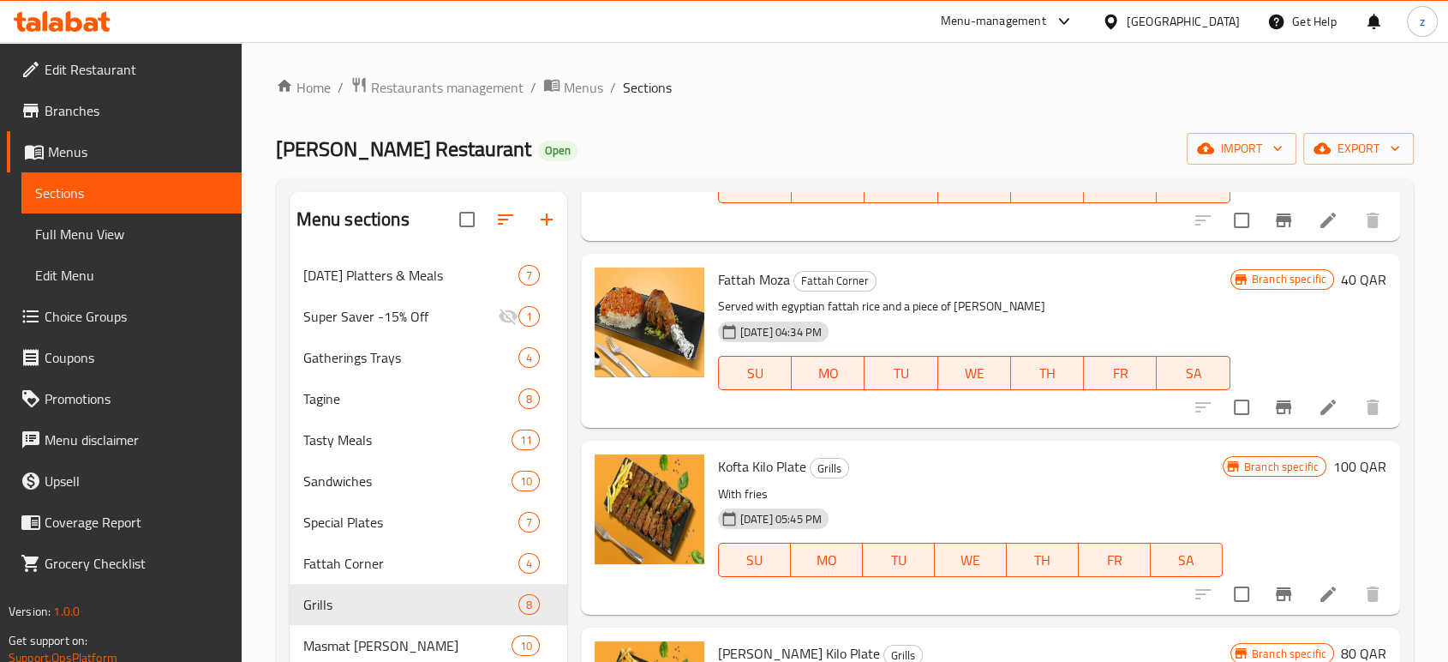
scroll to position [8189, 0]
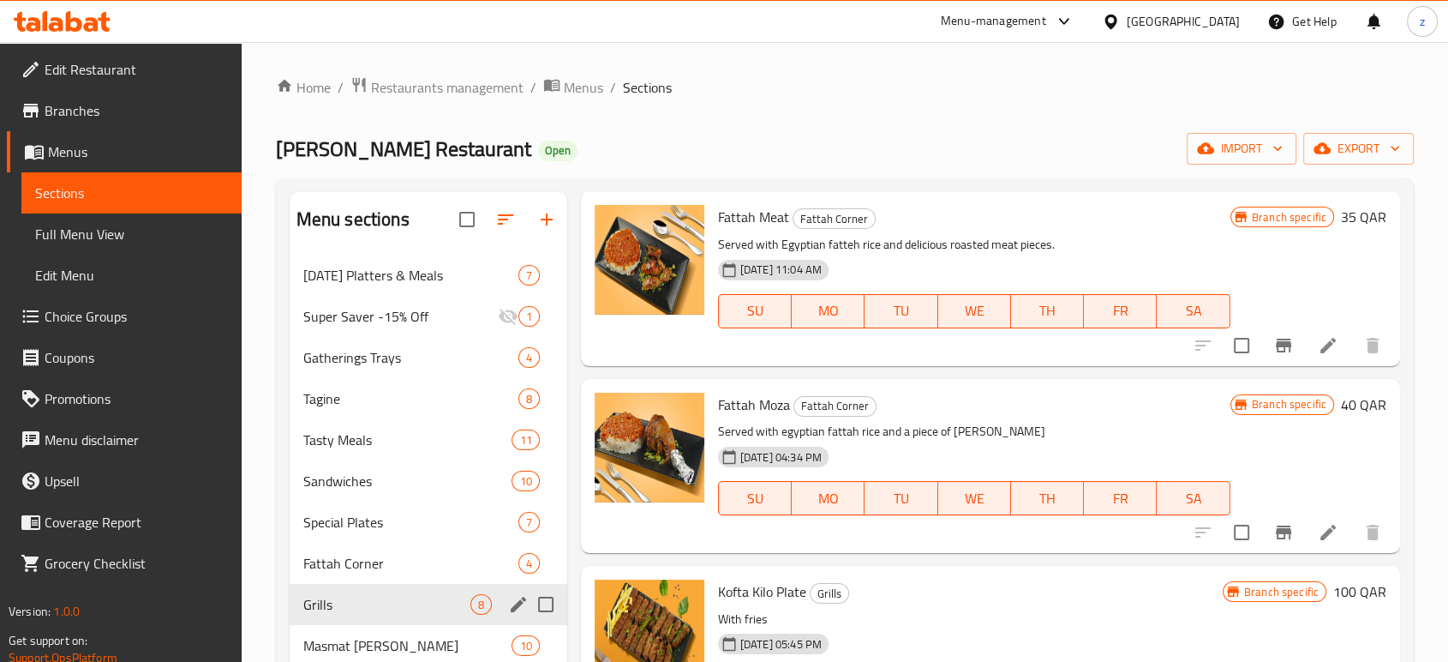
click at [377, 609] on span "Grills" at bounding box center [386, 604] width 167 height 21
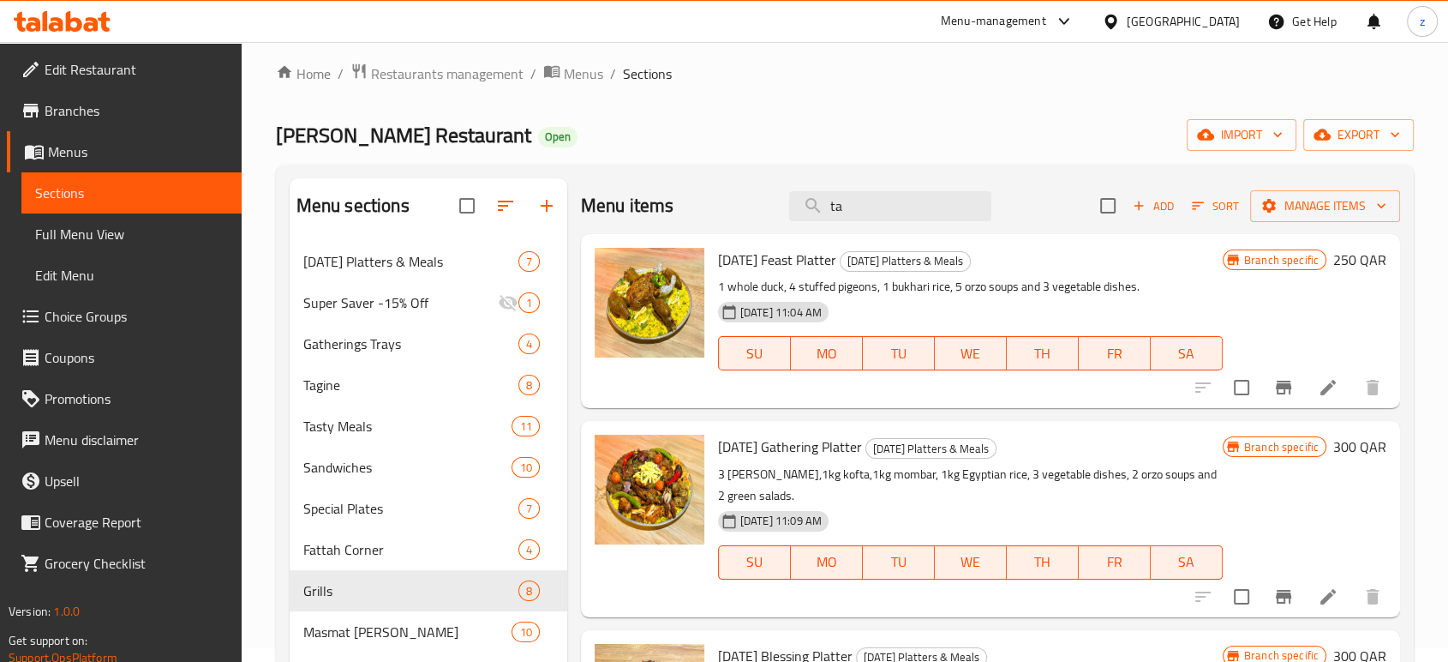
scroll to position [0, 0]
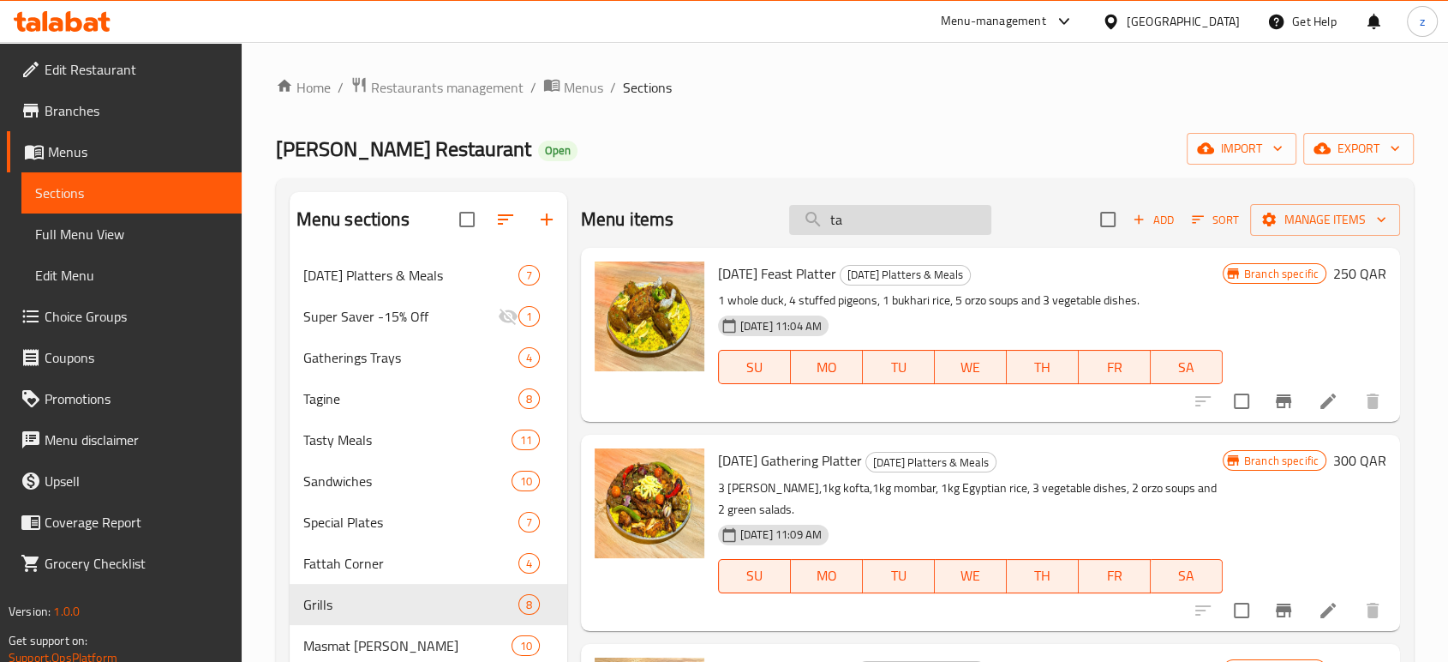
drag, startPoint x: 813, startPoint y: 221, endPoint x: 804, endPoint y: 218, distance: 10.0
click at [804, 218] on input "ta" at bounding box center [890, 220] width 202 height 30
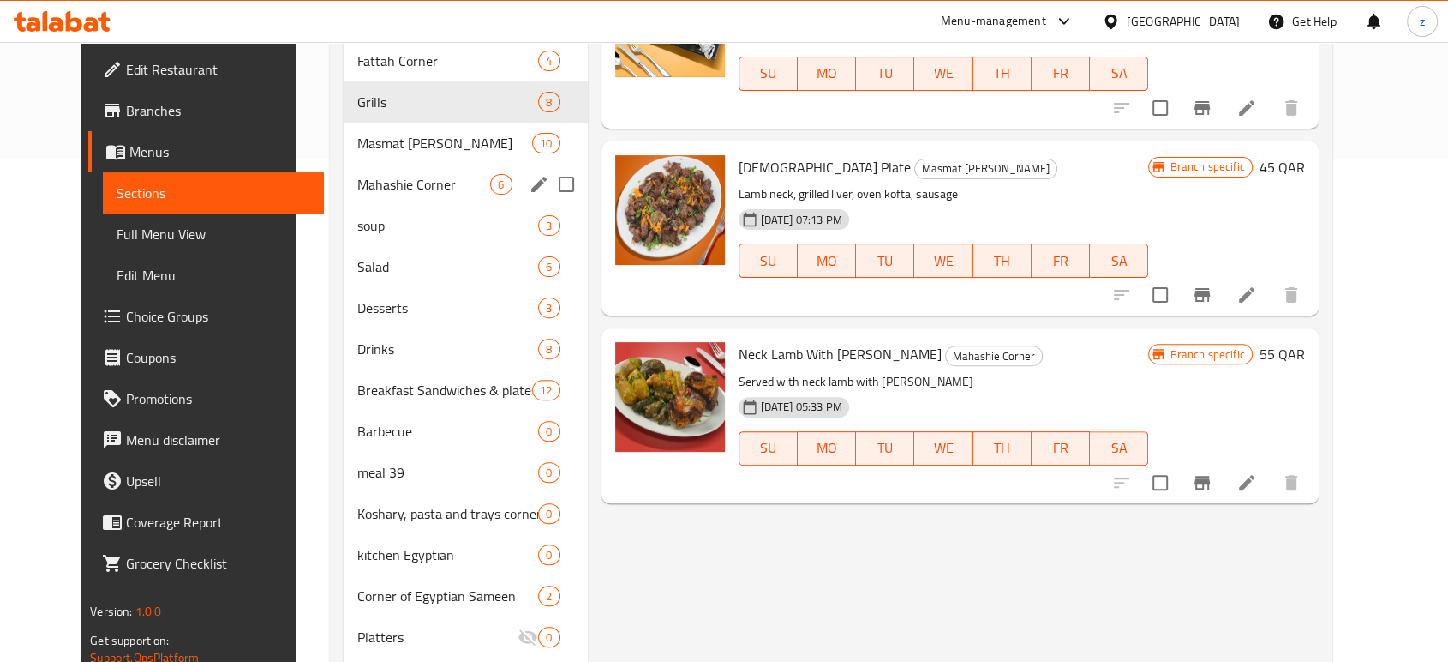
scroll to position [390, 0]
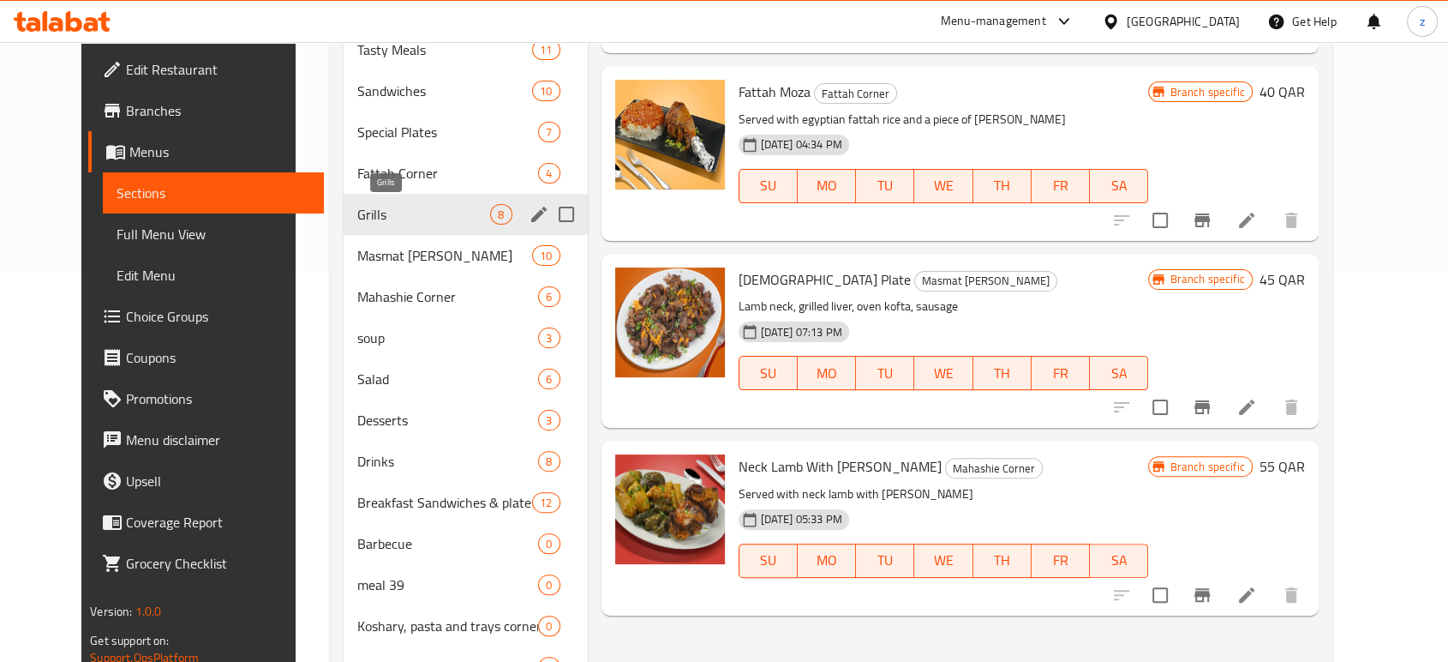
click at [390, 207] on span "Grills" at bounding box center [423, 214] width 133 height 21
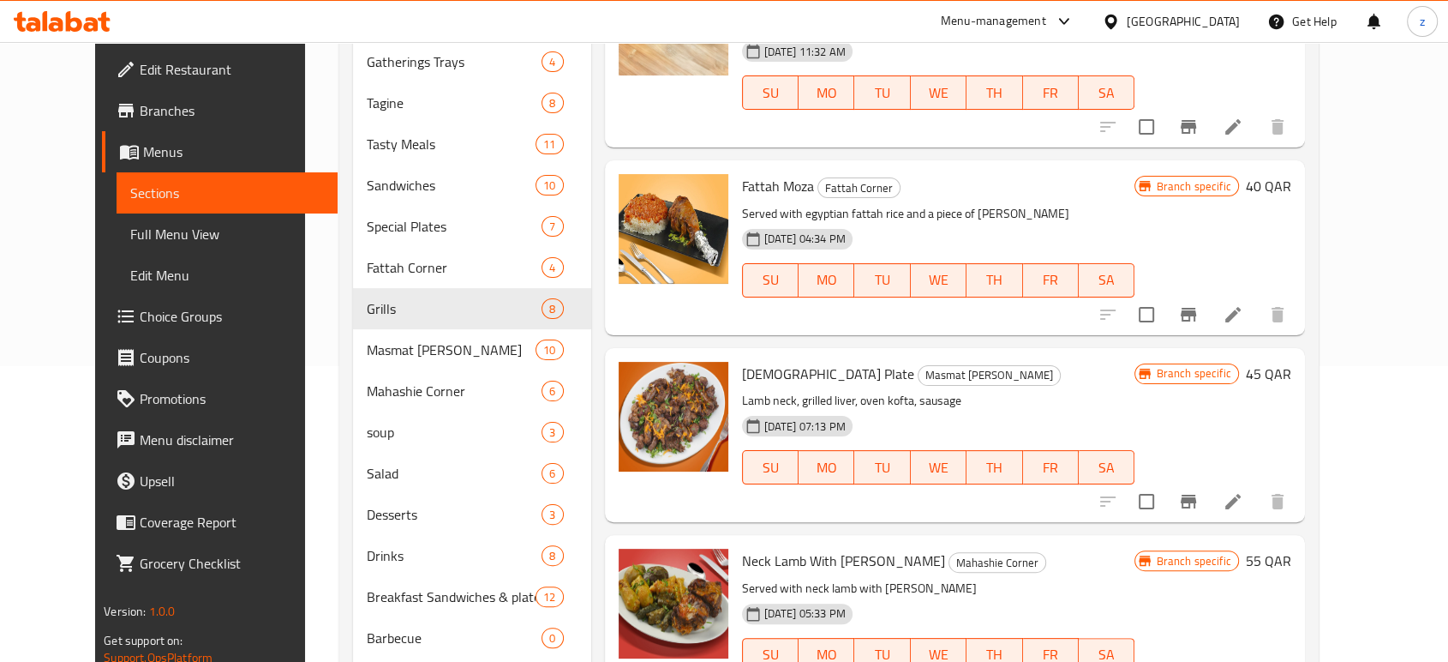
scroll to position [104, 0]
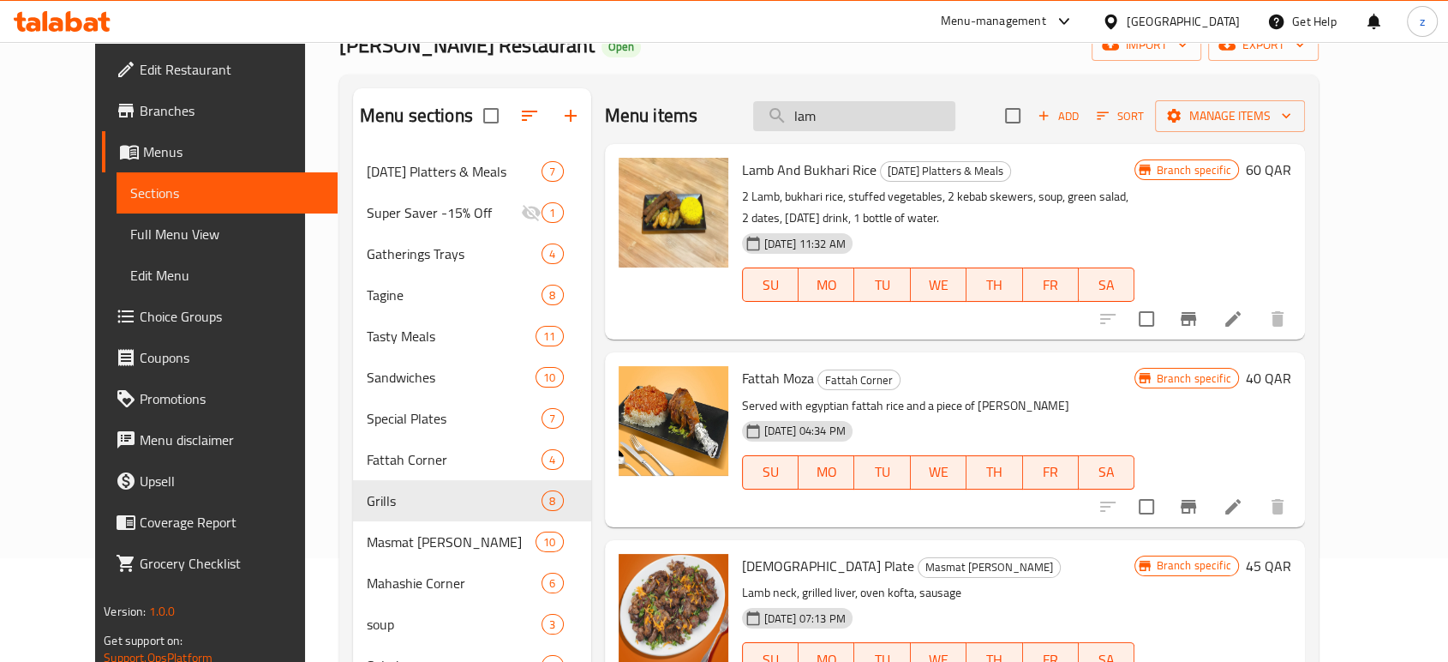
click at [871, 109] on input "lam" at bounding box center [854, 116] width 202 height 30
type input "l"
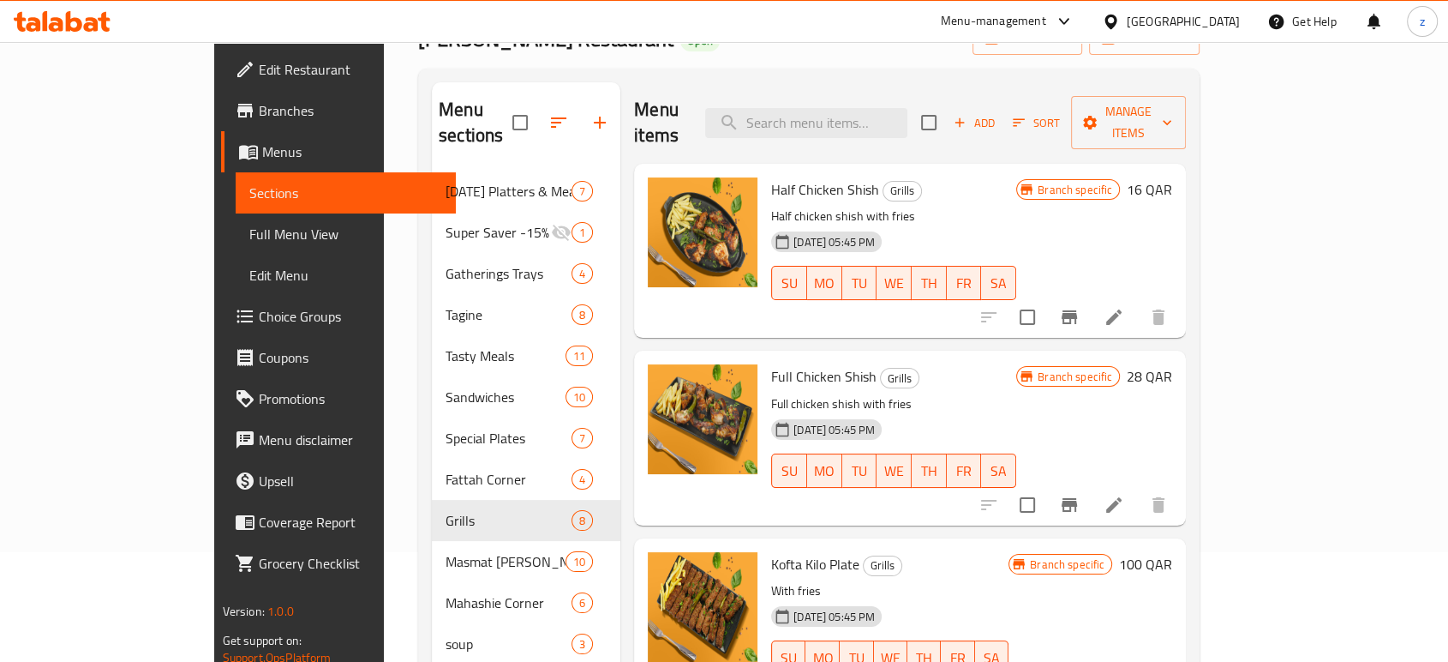
scroll to position [9, 0]
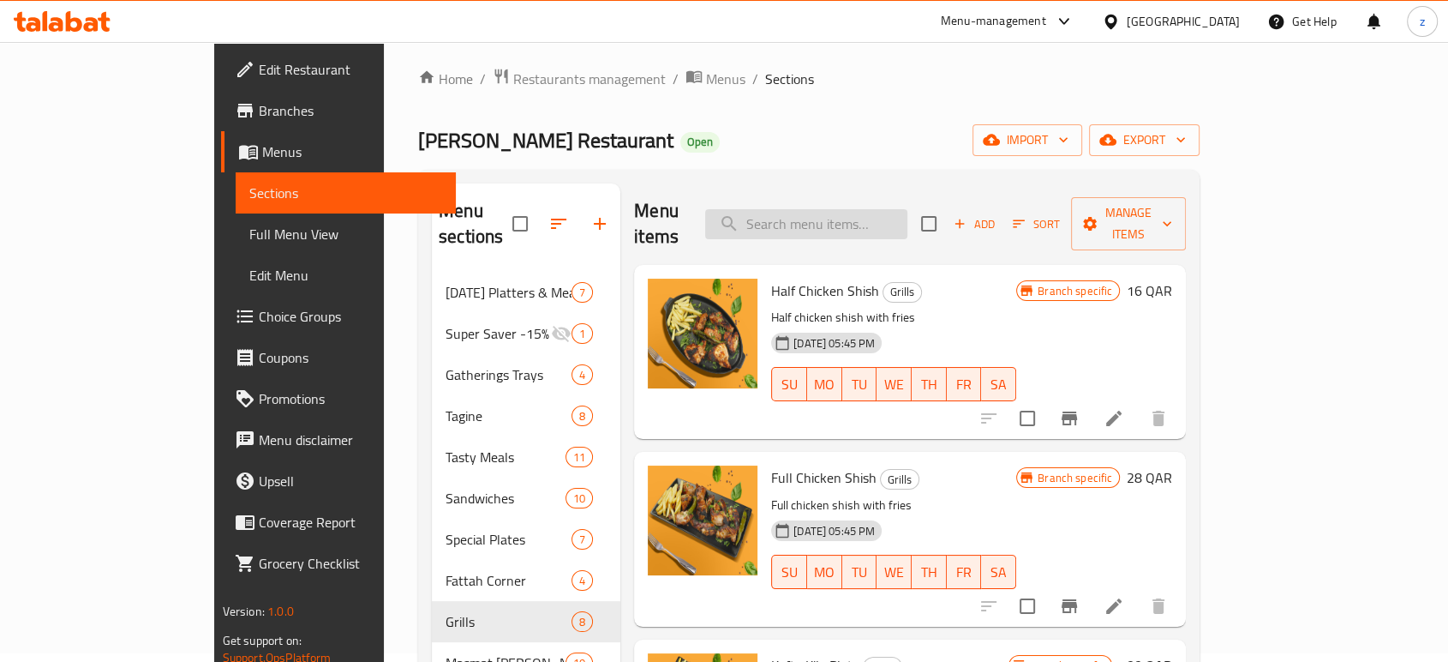
click at [849, 209] on input "search" at bounding box center [806, 224] width 202 height 30
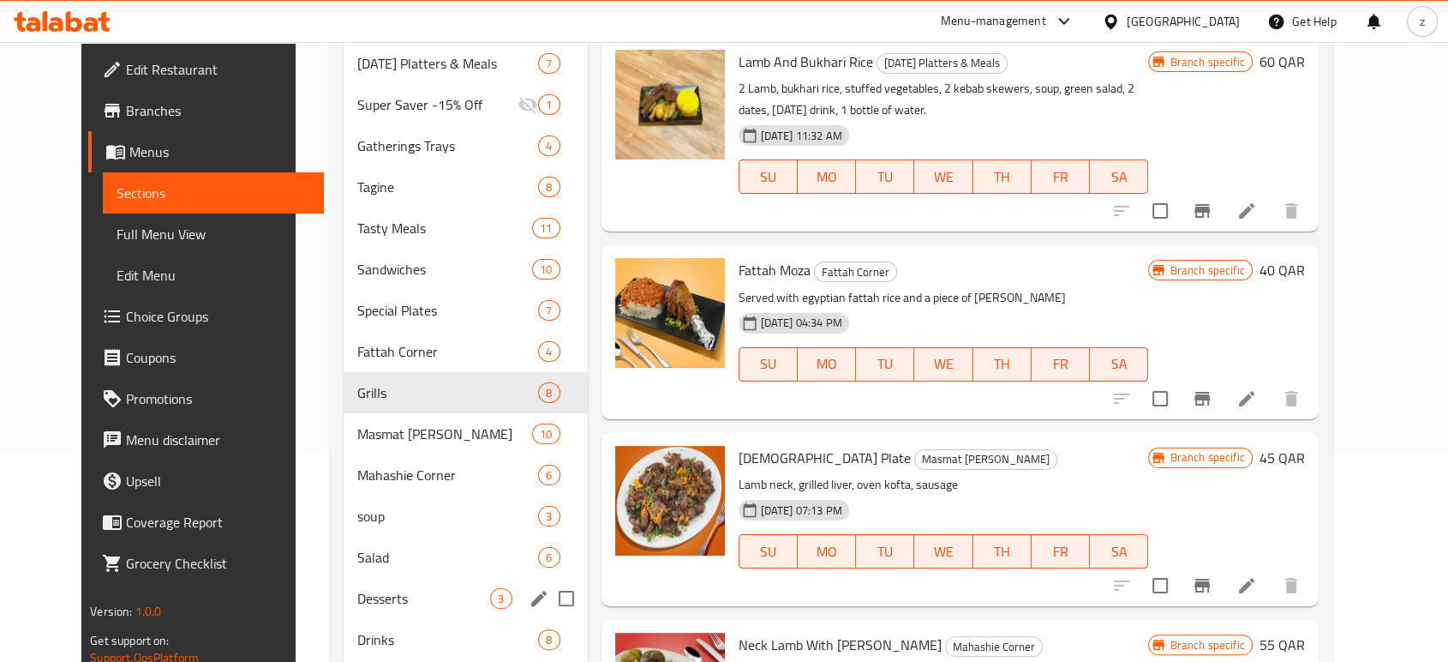
scroll to position [199, 0]
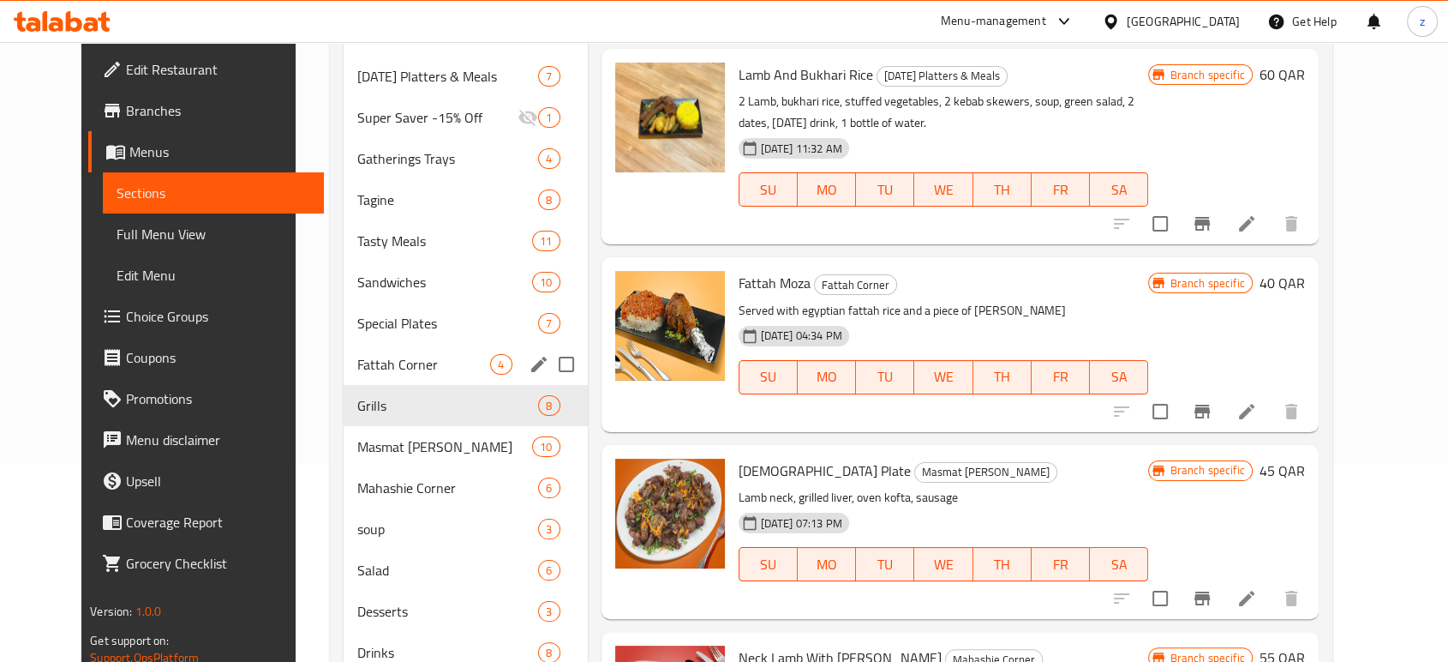
type input "lamb"
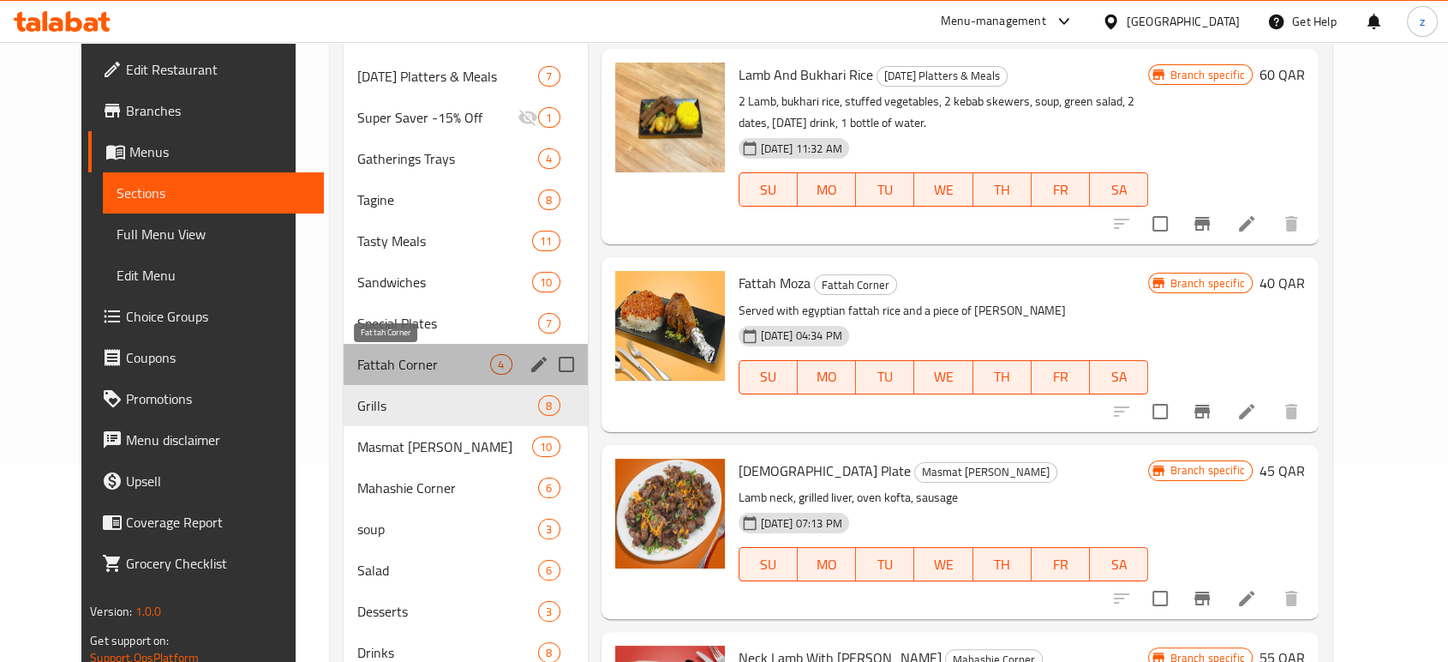
click at [357, 356] on span "Fattah Corner" at bounding box center [423, 364] width 133 height 21
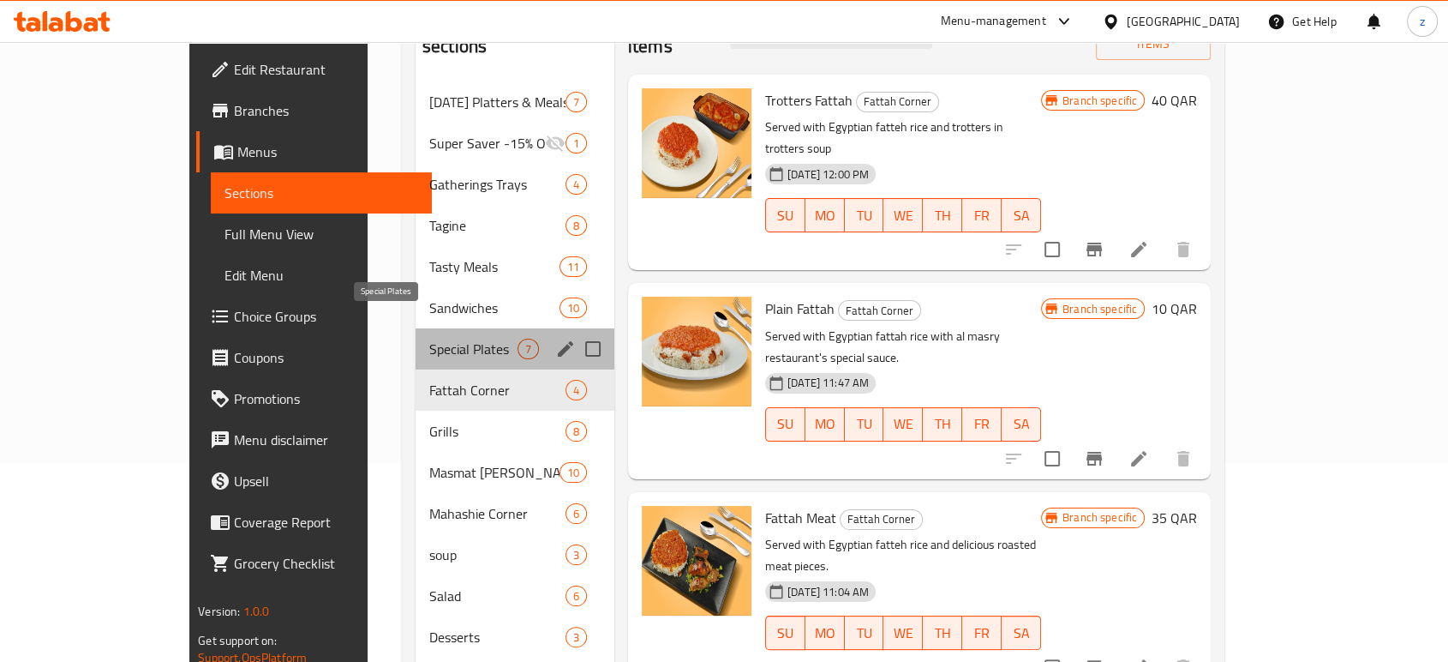
click at [429, 339] on span "Special Plates" at bounding box center [473, 349] width 88 height 21
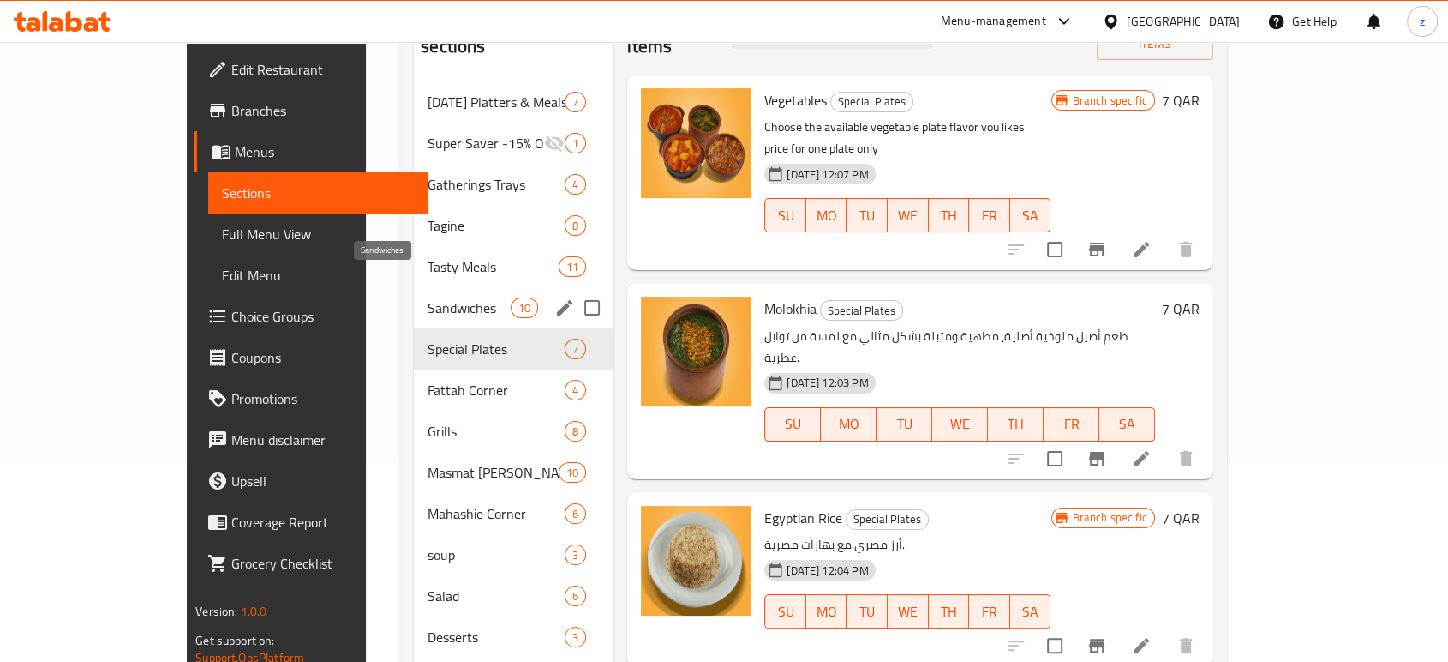
click at [428, 297] on span "Sandwiches" at bounding box center [469, 307] width 83 height 21
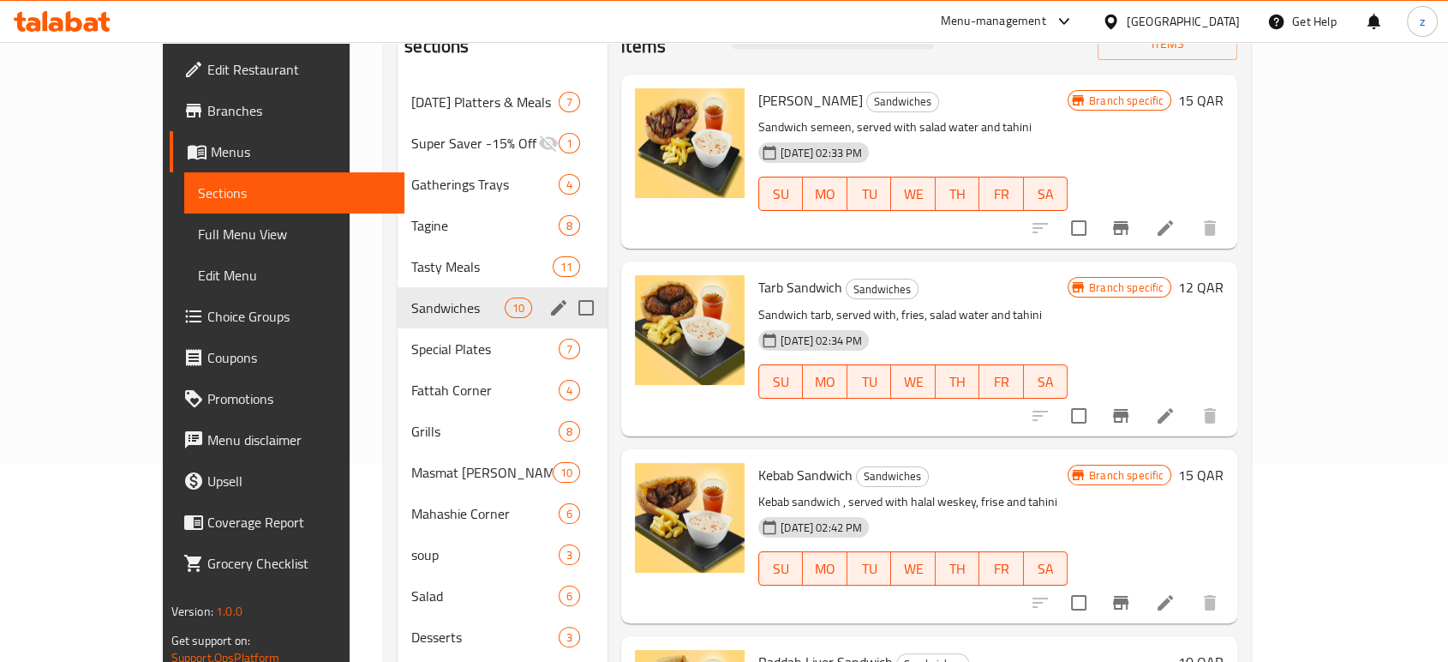
scroll to position [9, 0]
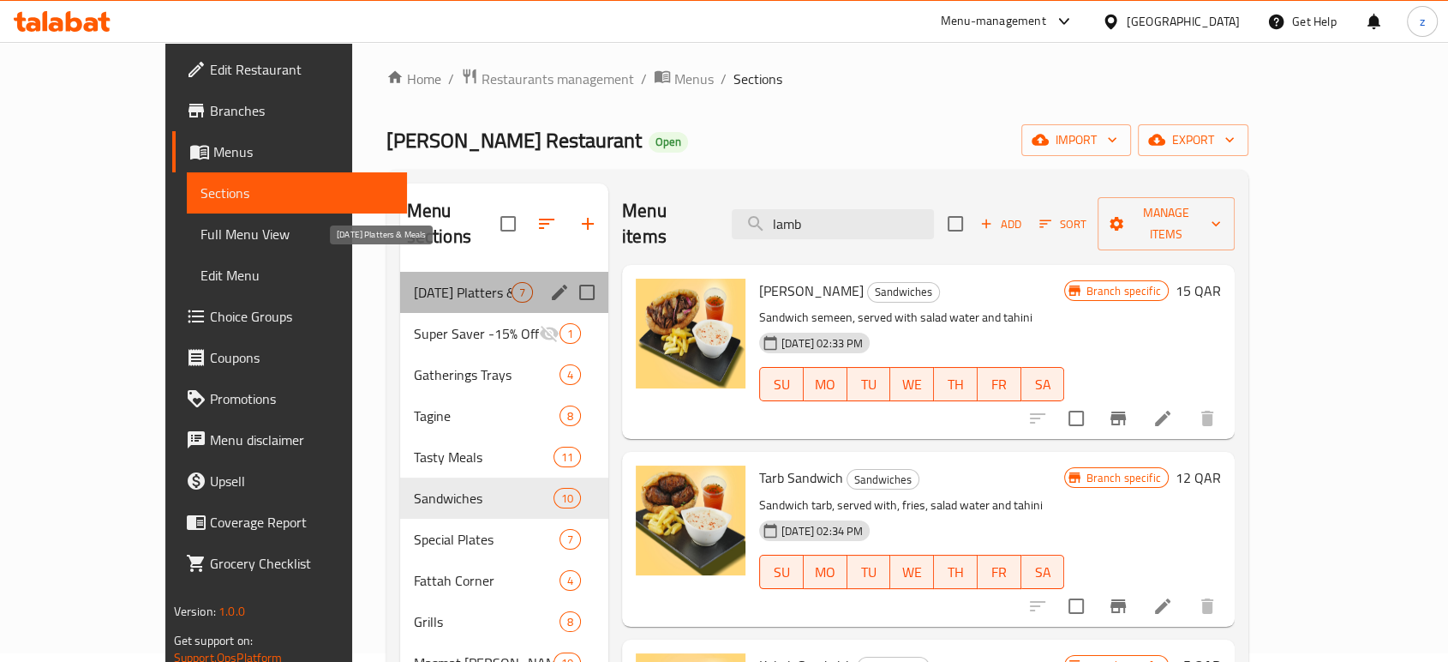
click at [414, 282] on span "[DATE] Platters & Meals" at bounding box center [463, 292] width 98 height 21
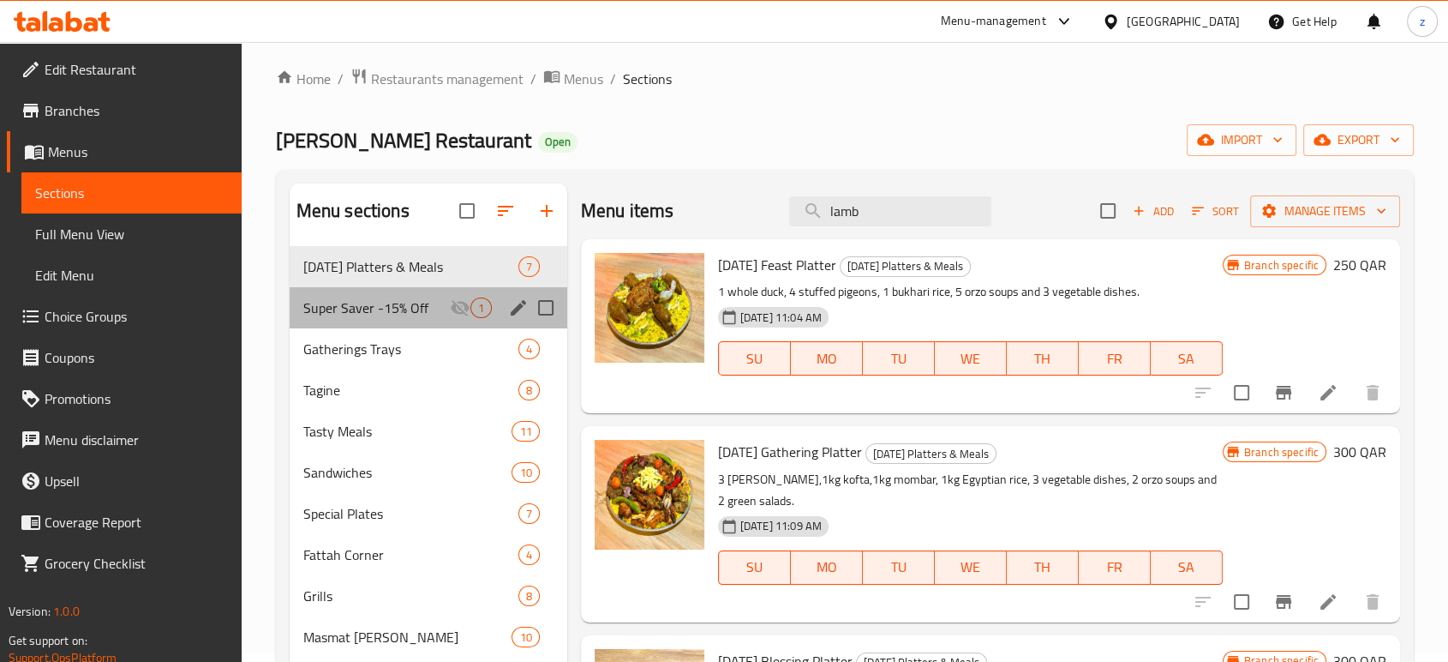
click at [405, 317] on div "Super Saver -15% Off 1" at bounding box center [429, 307] width 278 height 41
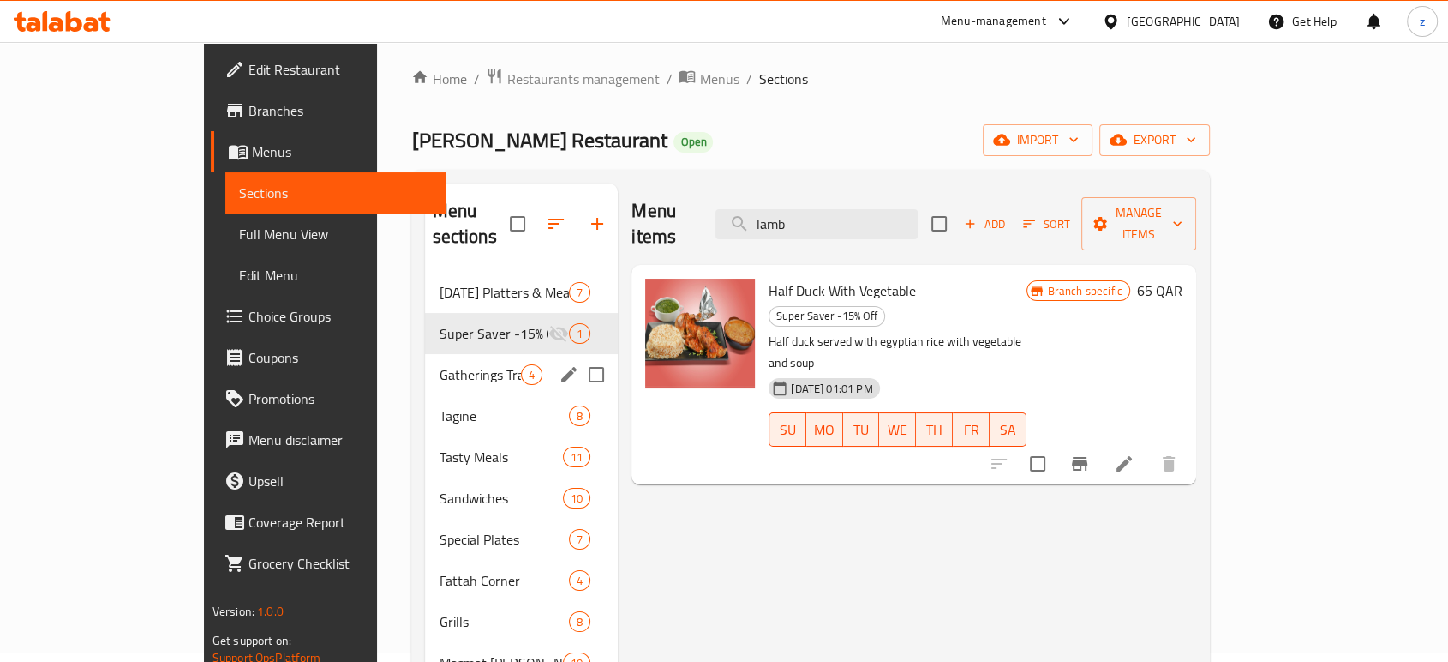
click at [439, 364] on span "Gatherings Trays" at bounding box center [480, 374] width 82 height 21
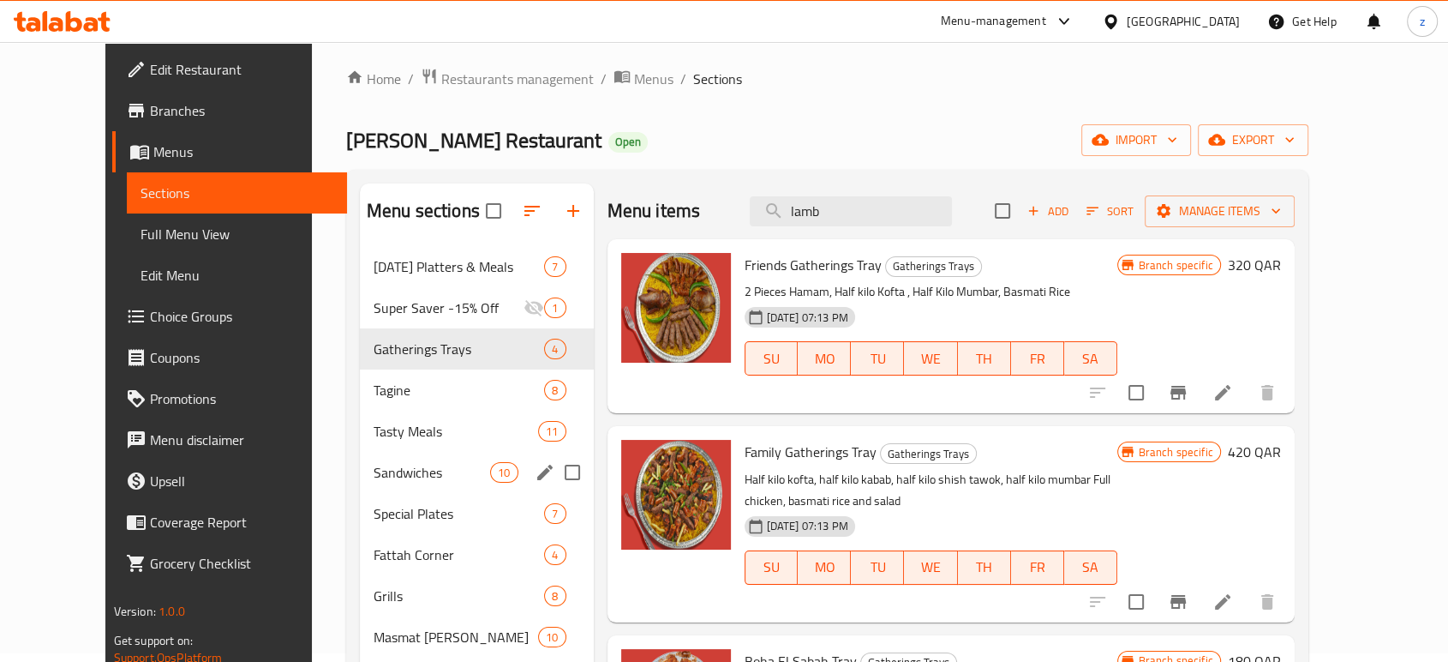
scroll to position [199, 0]
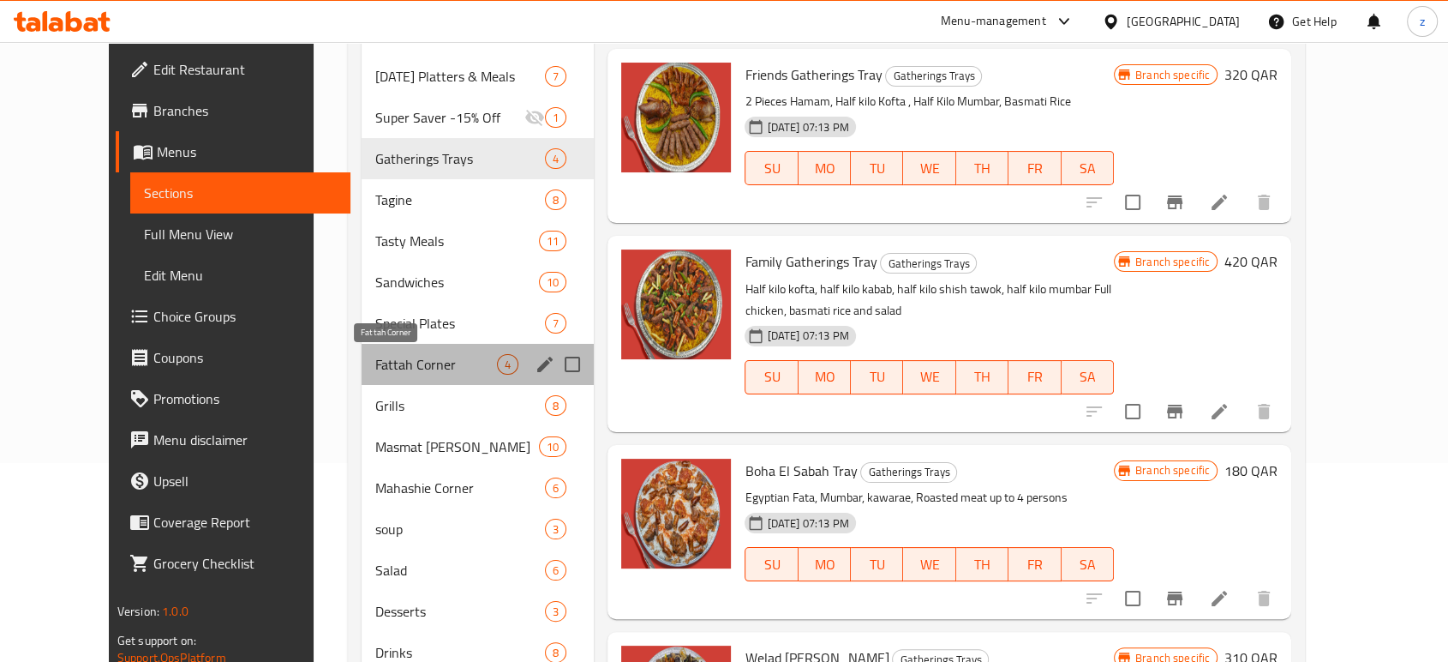
click at [418, 371] on span "Fattah Corner" at bounding box center [436, 364] width 122 height 21
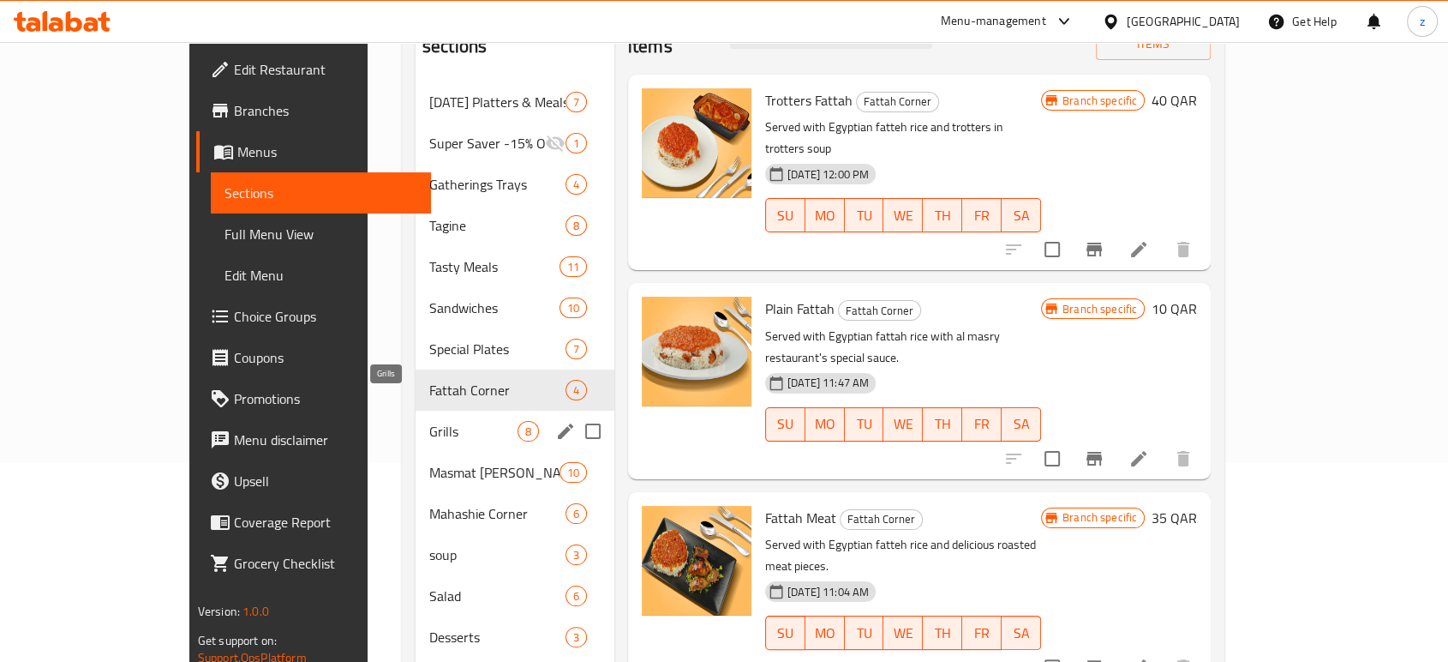
click at [429, 421] on span "Grills" at bounding box center [473, 431] width 88 height 21
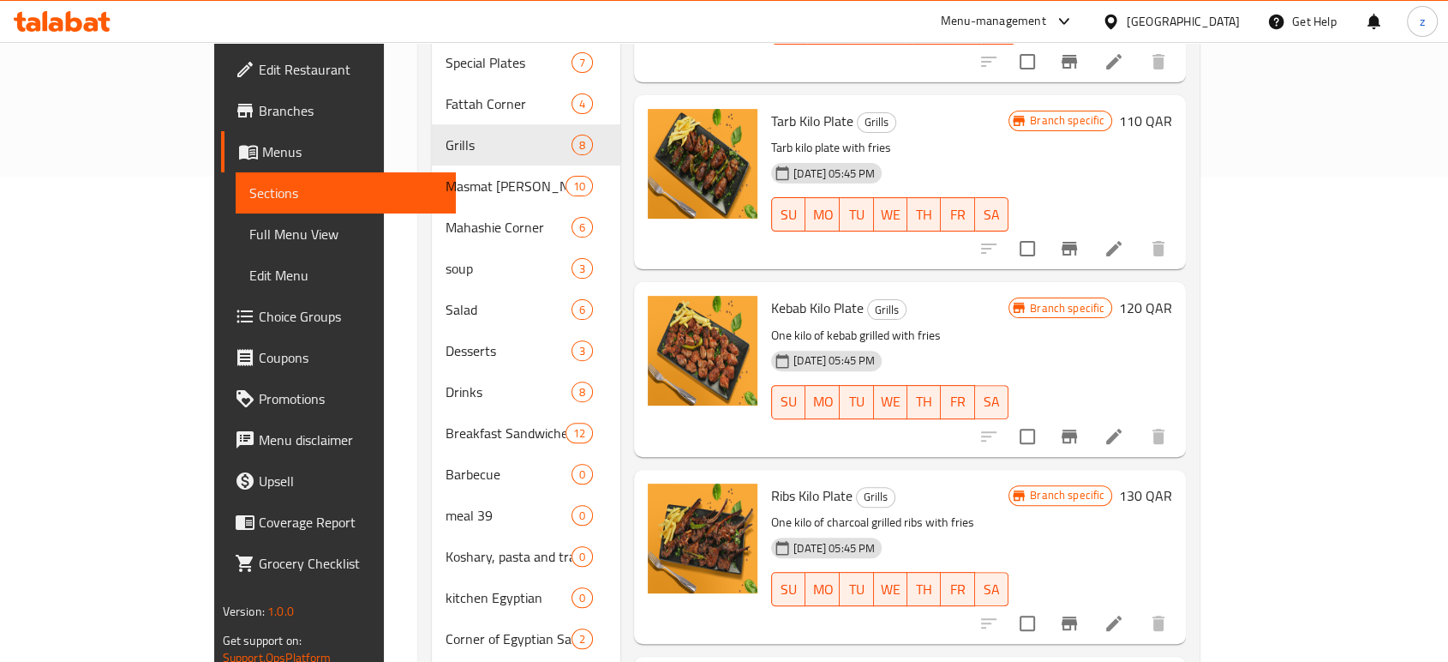
scroll to position [580, 0]
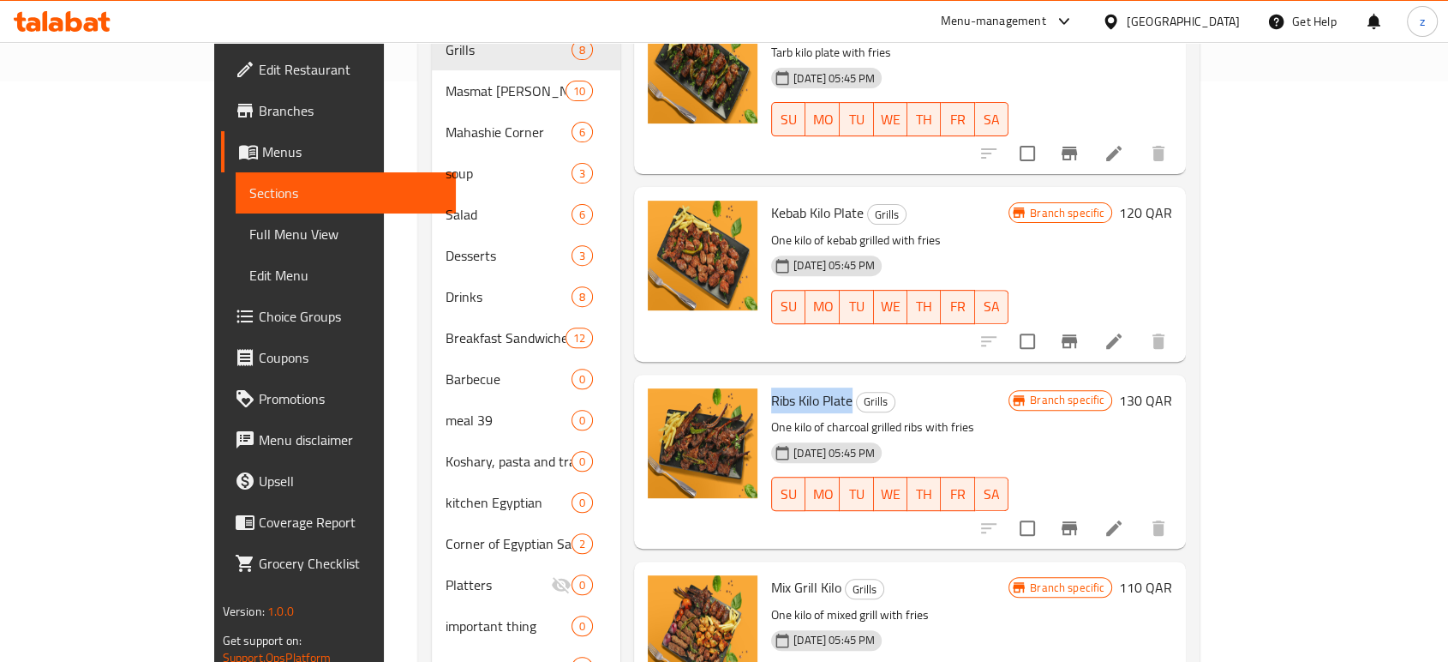
drag, startPoint x: 719, startPoint y: 372, endPoint x: 799, endPoint y: 378, distance: 79.9
click at [799, 387] on span "Ribs Kilo Plate" at bounding box center [811, 400] width 81 height 26
copy span "Ribs Kilo Plate"
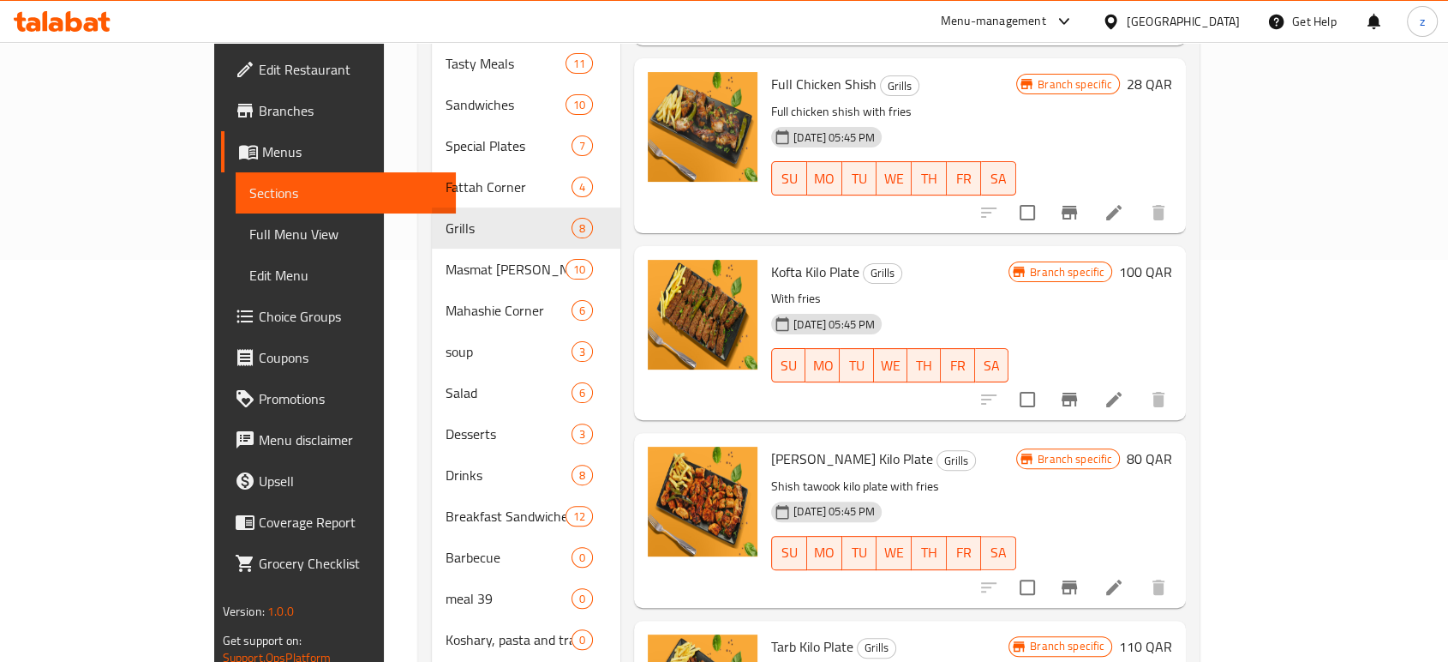
scroll to position [390, 0]
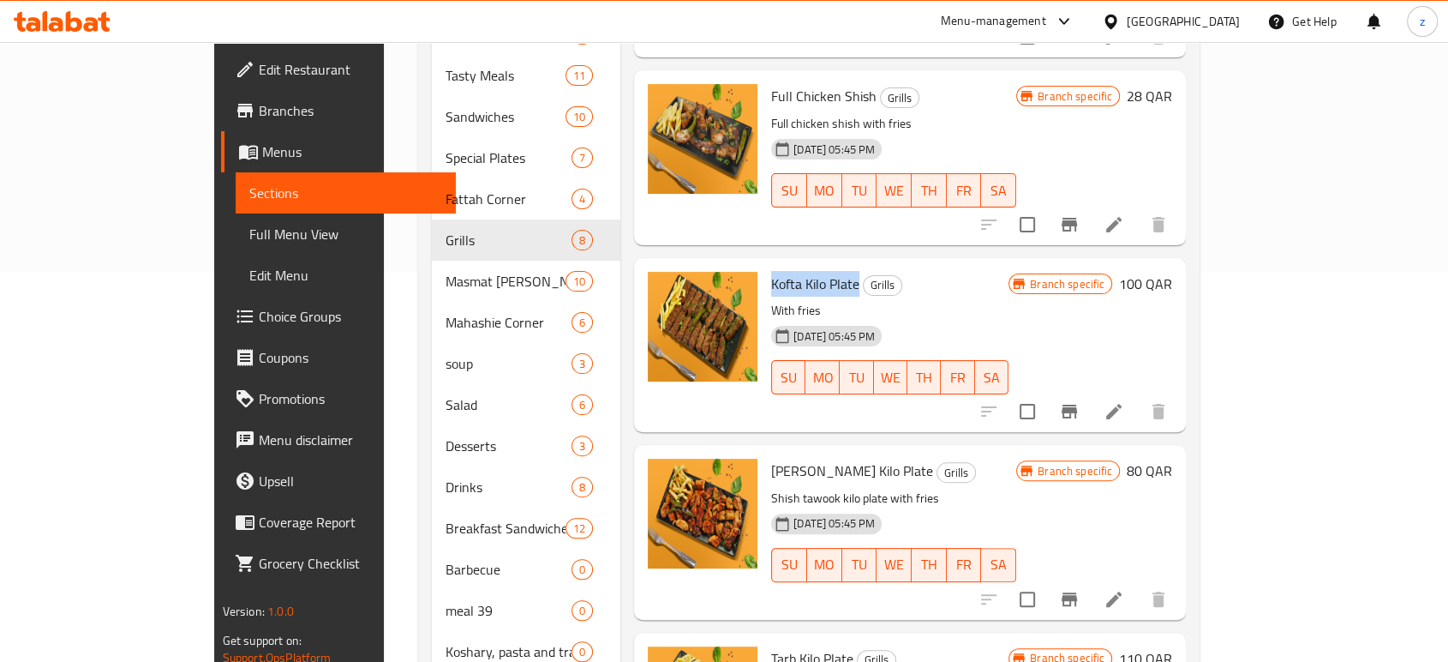
drag, startPoint x: 720, startPoint y: 255, endPoint x: 804, endPoint y: 255, distance: 84.0
click at [804, 271] on span "Kofta Kilo Plate" at bounding box center [815, 284] width 88 height 26
copy span "Kofta Kilo Plate"
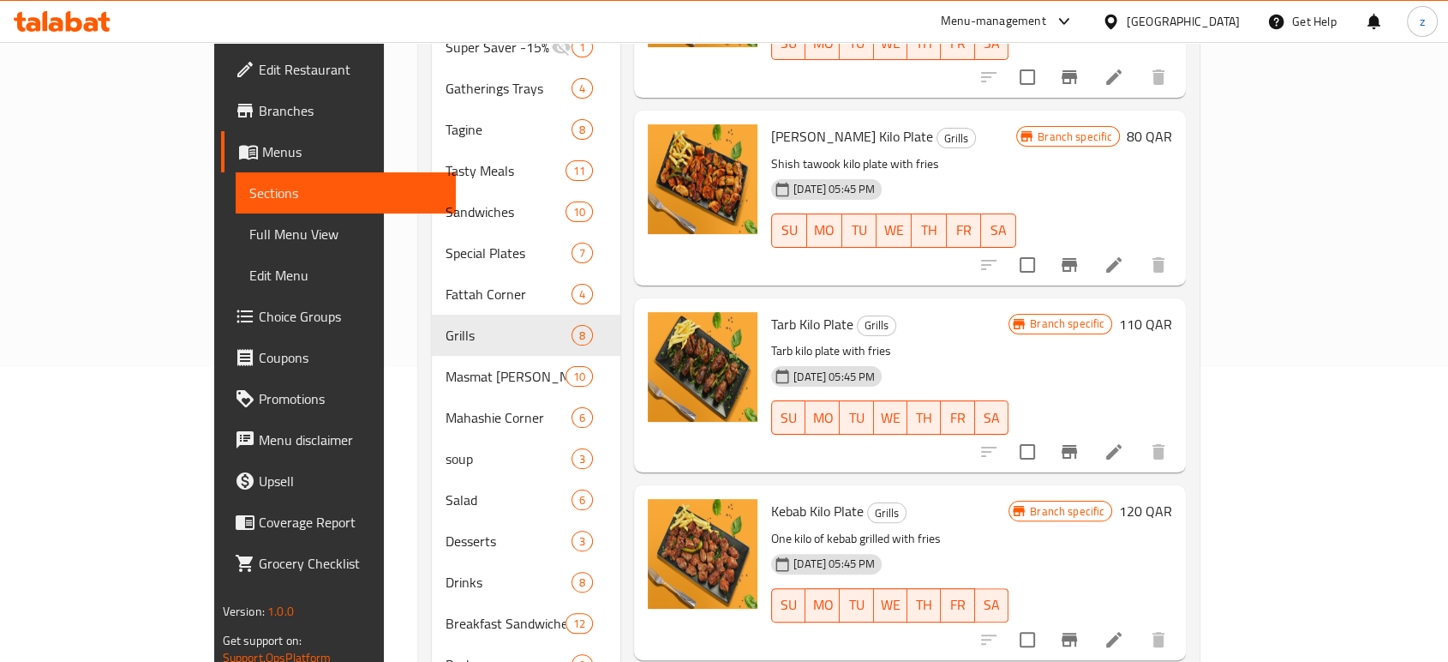
scroll to position [442, 0]
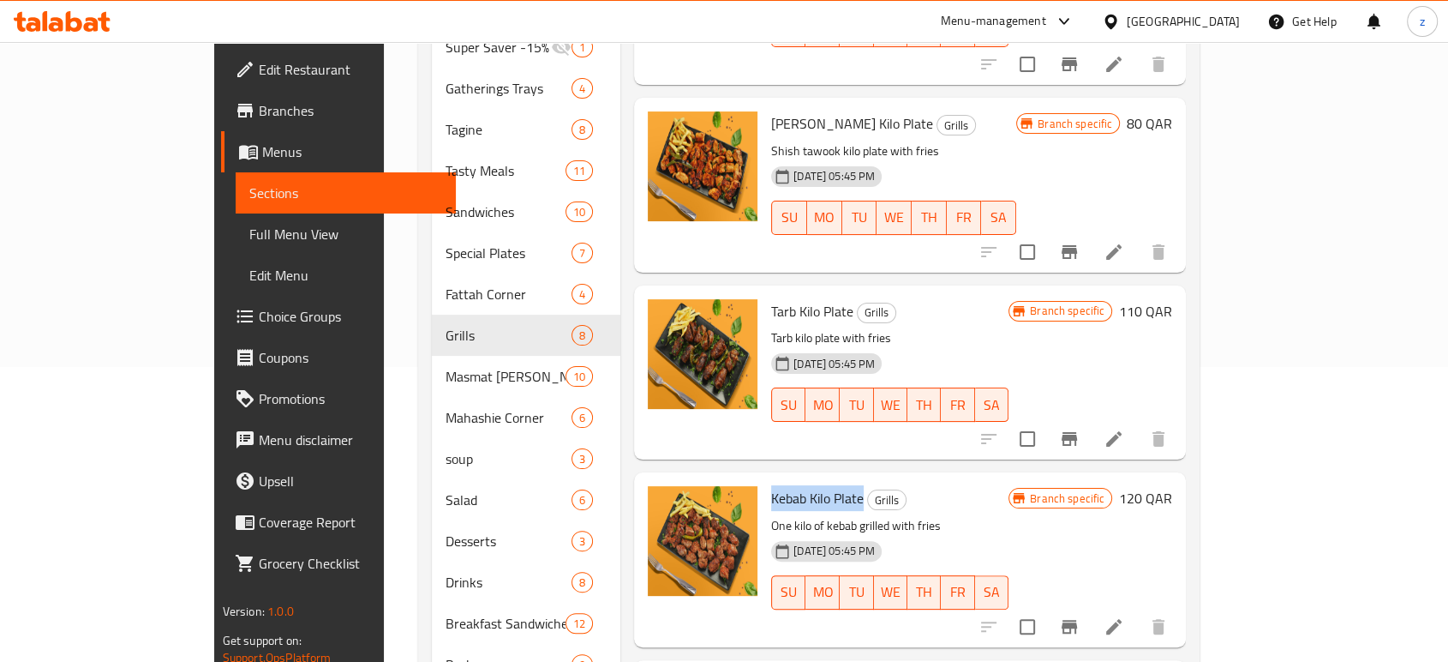
drag, startPoint x: 713, startPoint y: 471, endPoint x: 809, endPoint y: 465, distance: 96.2
click at [809, 479] on div "Kebab Kilo Plate Grills One kilo of kebab grilled with fries [DATE] 05:45 PM SU…" at bounding box center [889, 559] width 251 height 160
copy span "Kebab Kilo Plate"
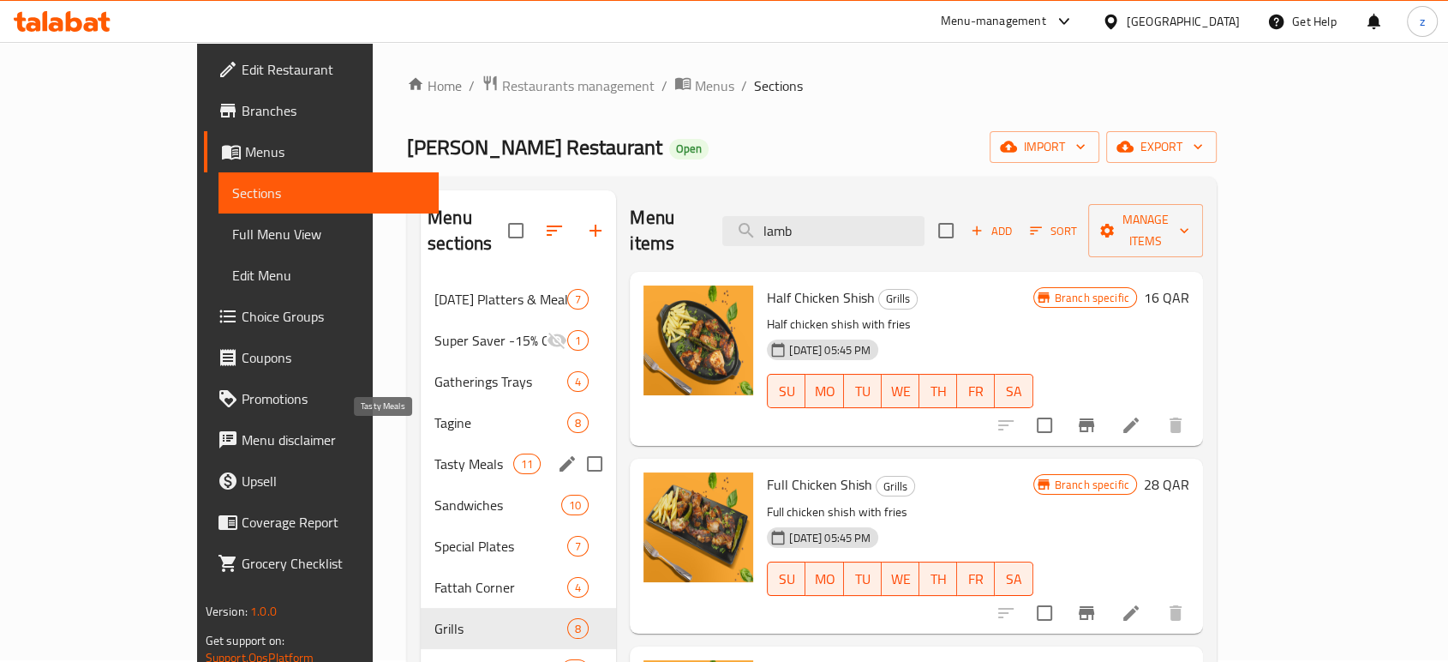
scroll to position [0, 0]
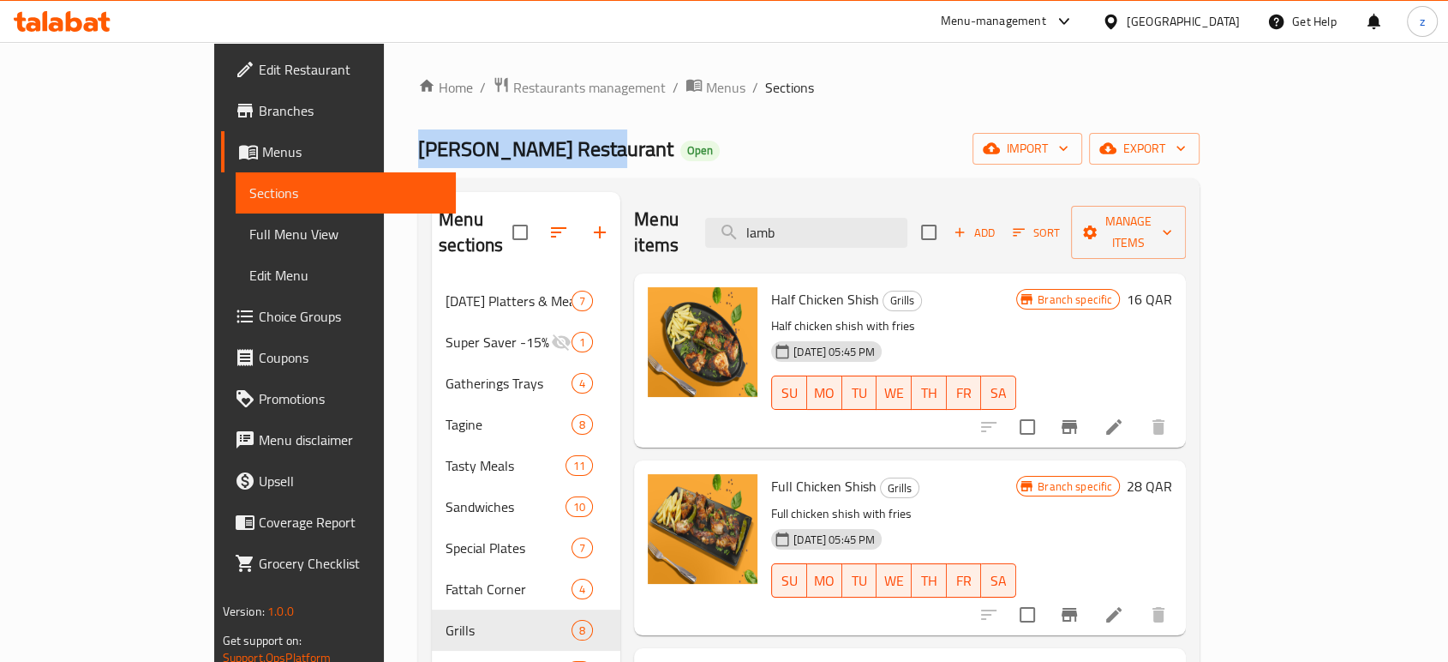
drag, startPoint x: 272, startPoint y: 145, endPoint x: 446, endPoint y: 159, distance: 174.5
click at [513, 87] on span "Restaurants management" at bounding box center [589, 87] width 153 height 21
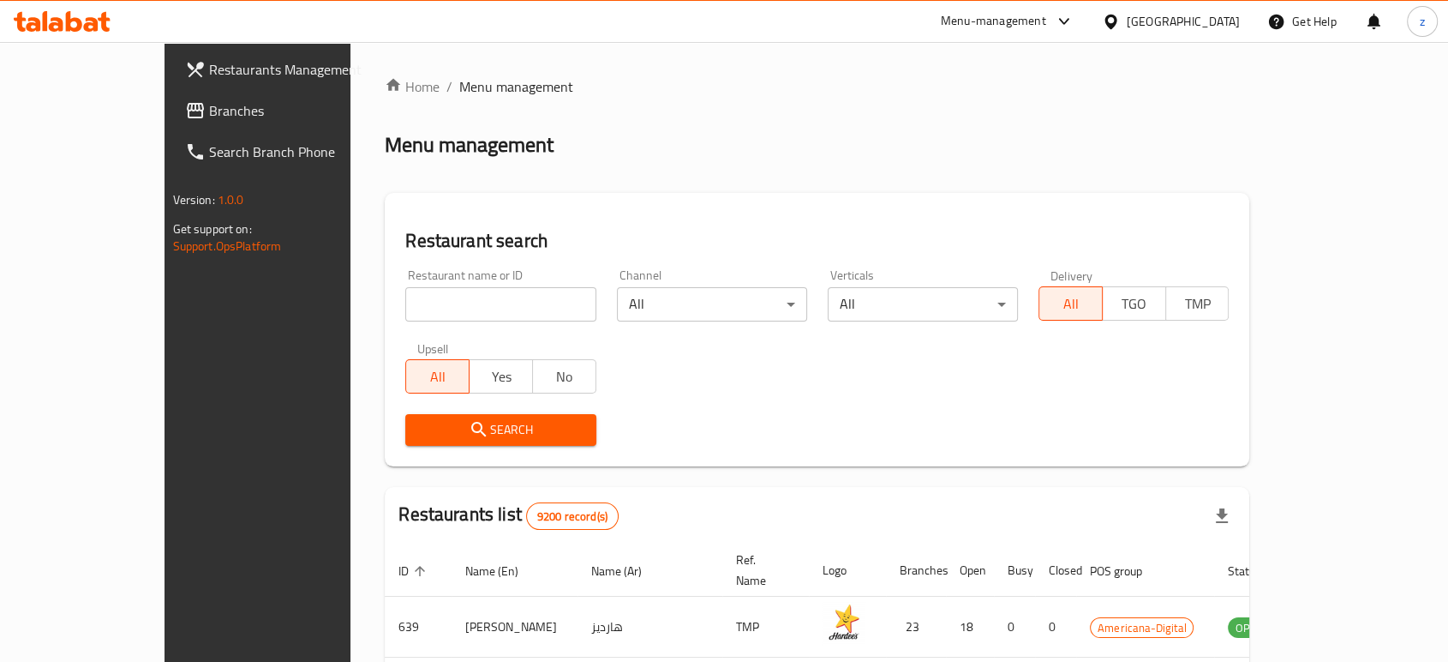
click at [405, 298] on input "search" at bounding box center [500, 304] width 190 height 34
paste input "Kebab Kilo Plate"
drag, startPoint x: 465, startPoint y: 314, endPoint x: 142, endPoint y: 296, distance: 322.7
click at [165, 296] on div "Restaurants Management Branches Search Branch Phone Version: 1.0.0 Get support …" at bounding box center [725, 600] width 1120 height 1117
type input "[PERSON_NAME] Restaurant"
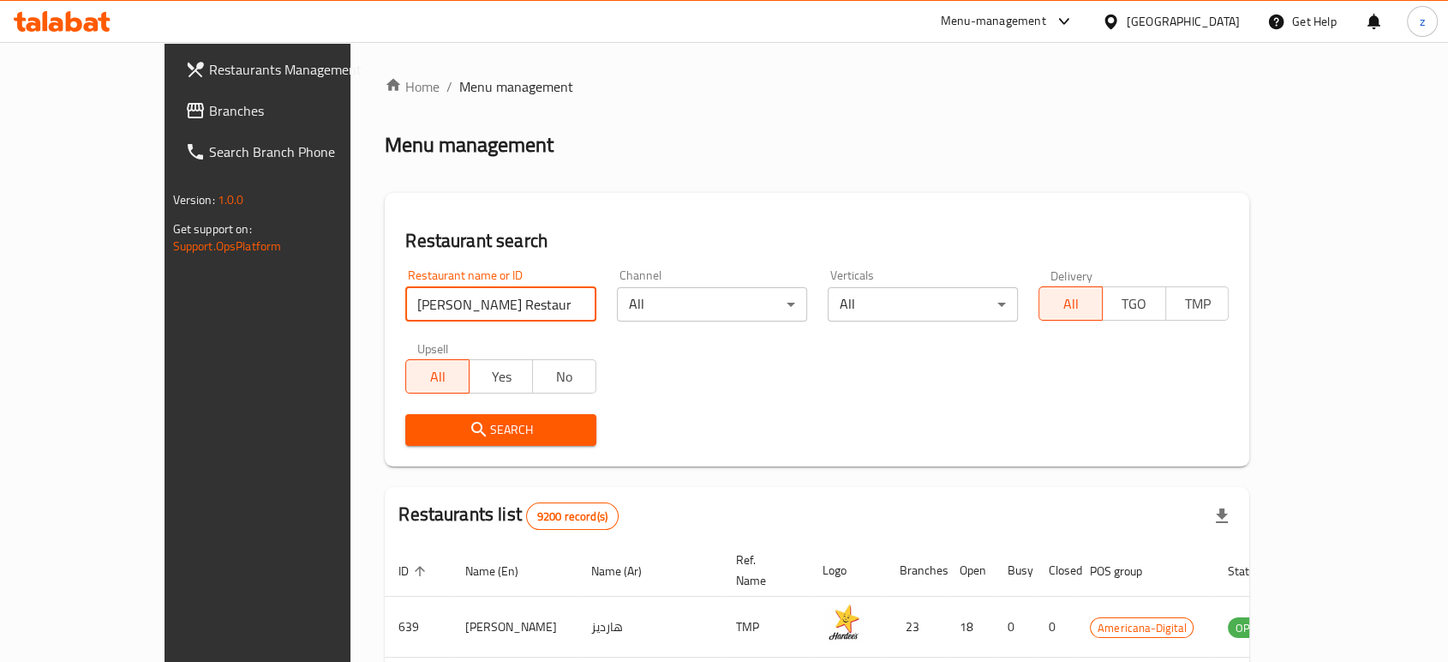
click button "Search" at bounding box center [500, 430] width 190 height 32
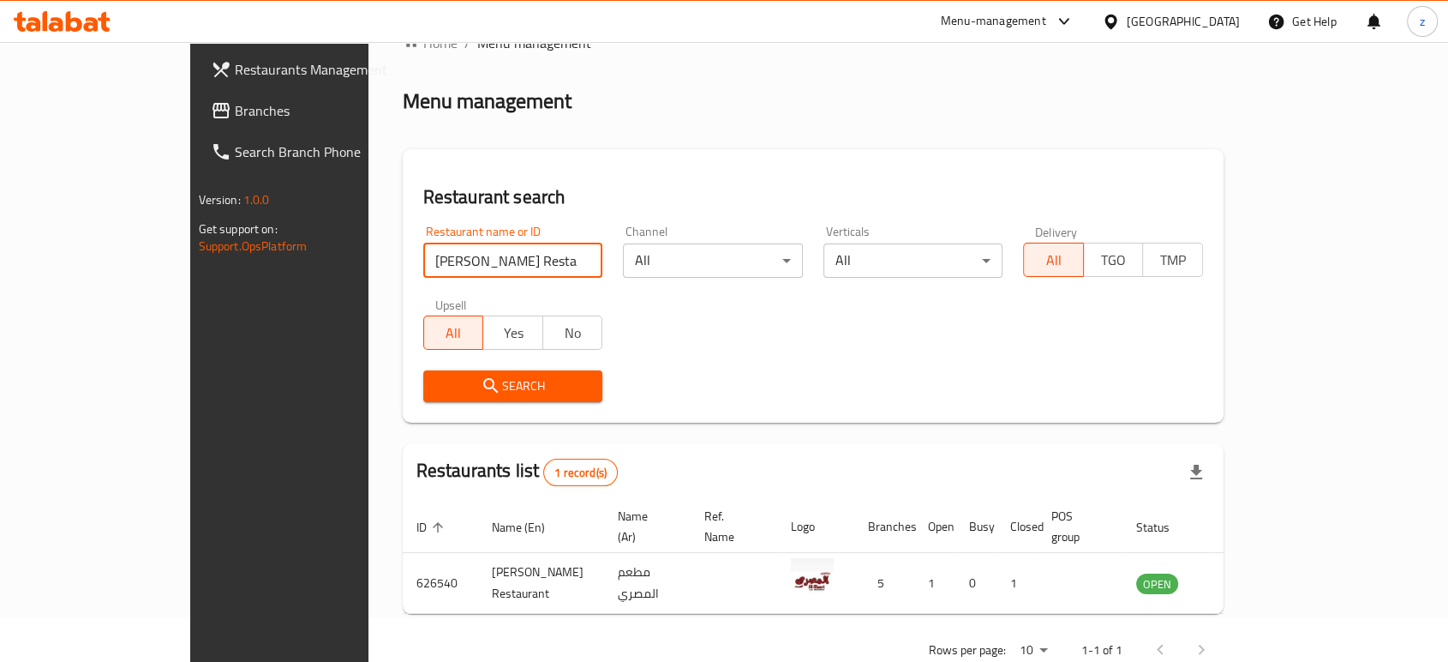
scroll to position [69, 0]
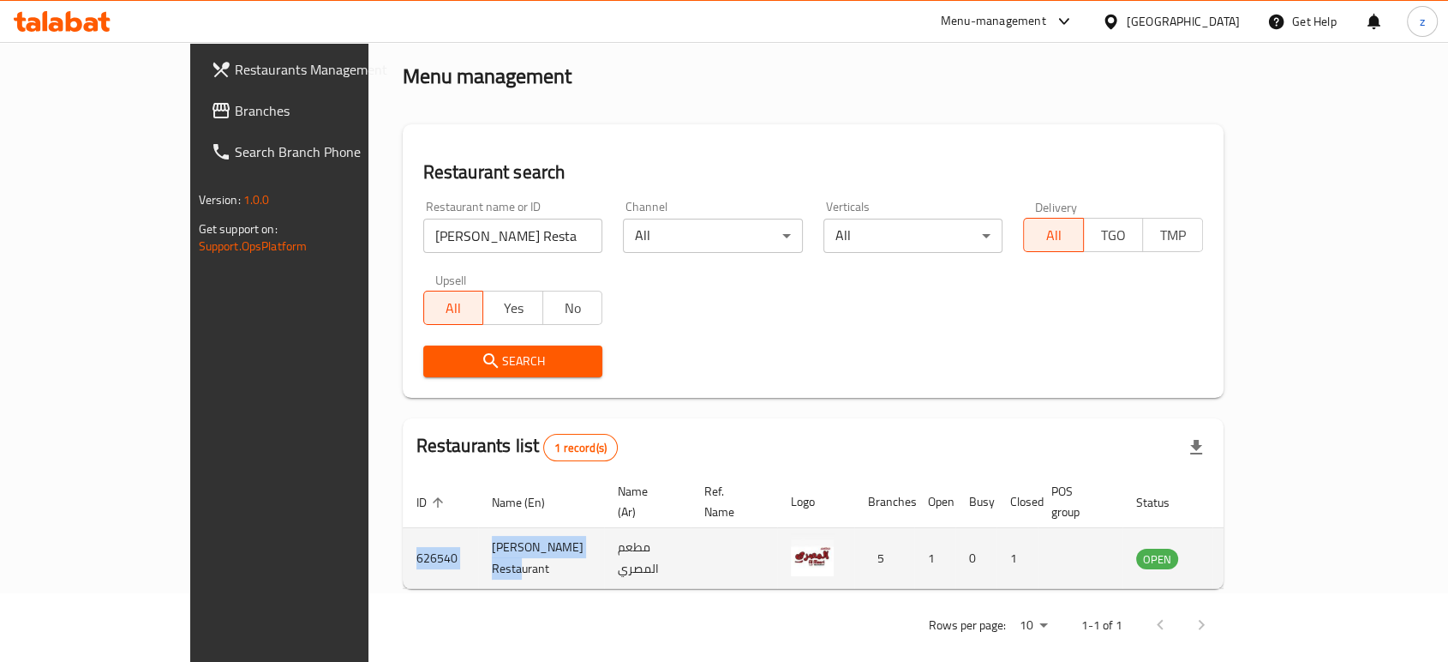
drag, startPoint x: 463, startPoint y: 540, endPoint x: 286, endPoint y: 549, distance: 176.8
click at [403, 549] on tr "626540 [PERSON_NAME] Restaurant مطعم المصري 5 1 0 1 OPEN" at bounding box center [837, 558] width 869 height 61
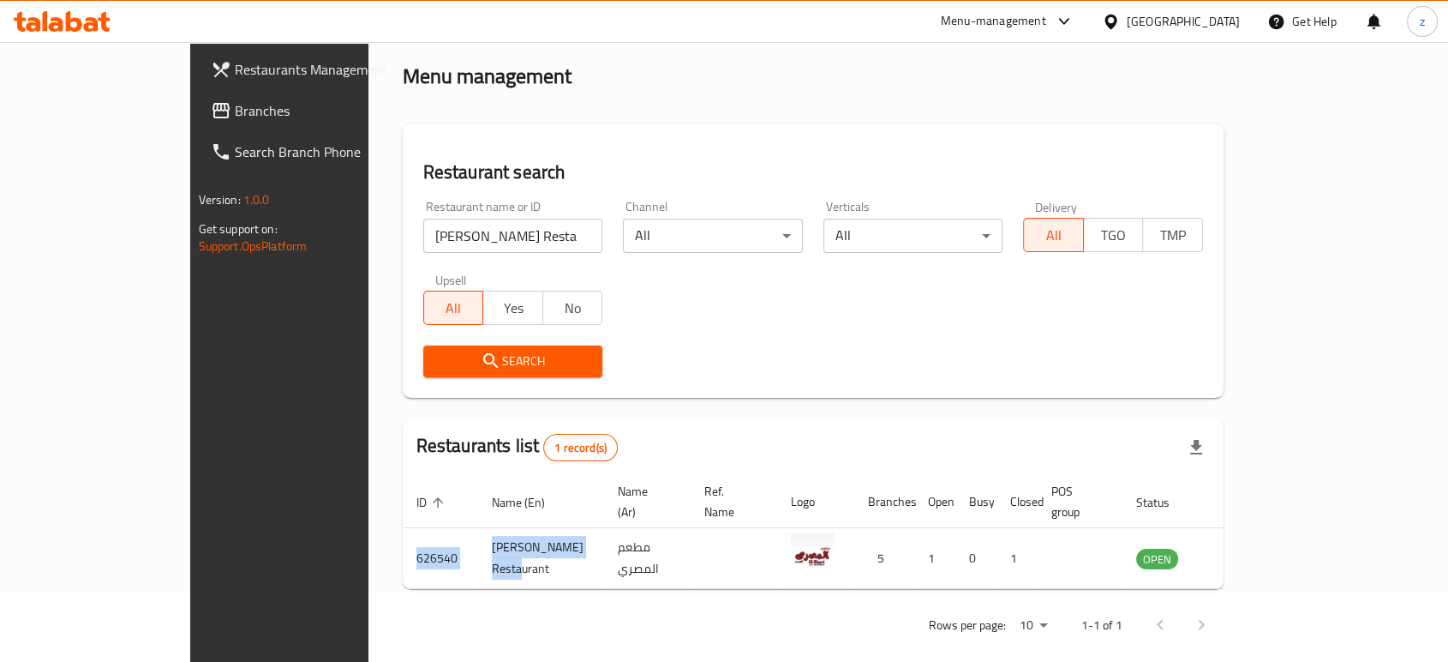
copy tr "626540 [PERSON_NAME][GEOGRAPHIC_DATA]"
